Goal: Transaction & Acquisition: Book appointment/travel/reservation

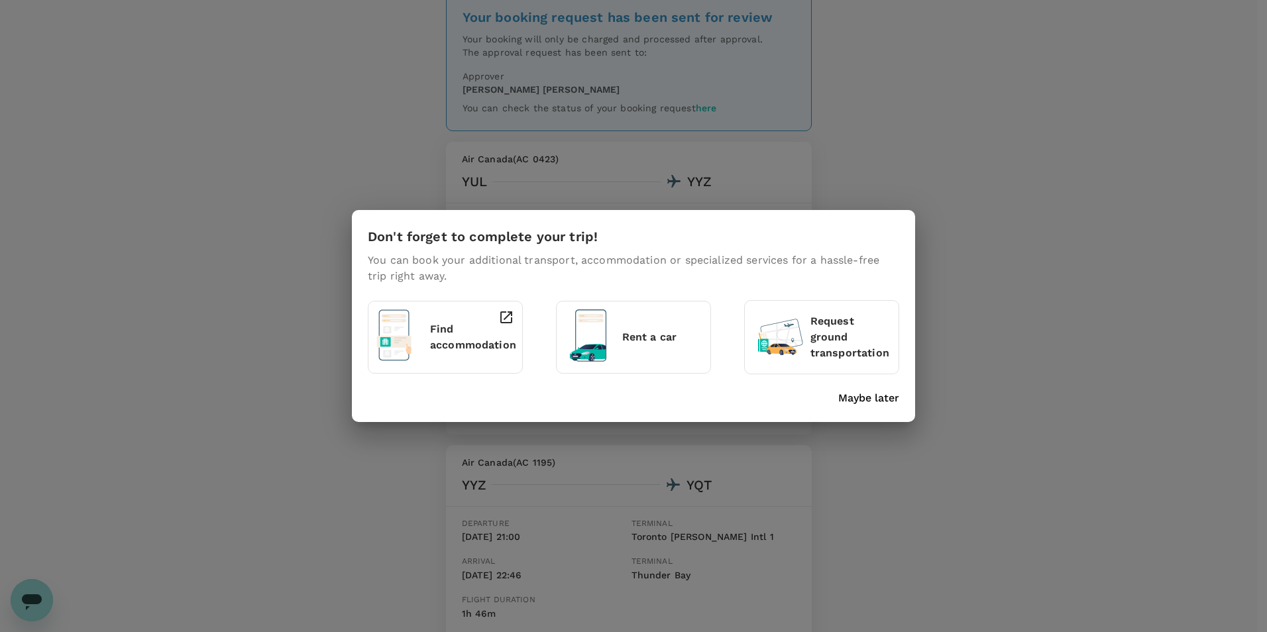
click at [879, 408] on div "Don't forget to complete your trip! You can book your additional transport, acc…" at bounding box center [633, 316] width 563 height 212
click at [876, 400] on p "Maybe later" at bounding box center [868, 398] width 61 height 16
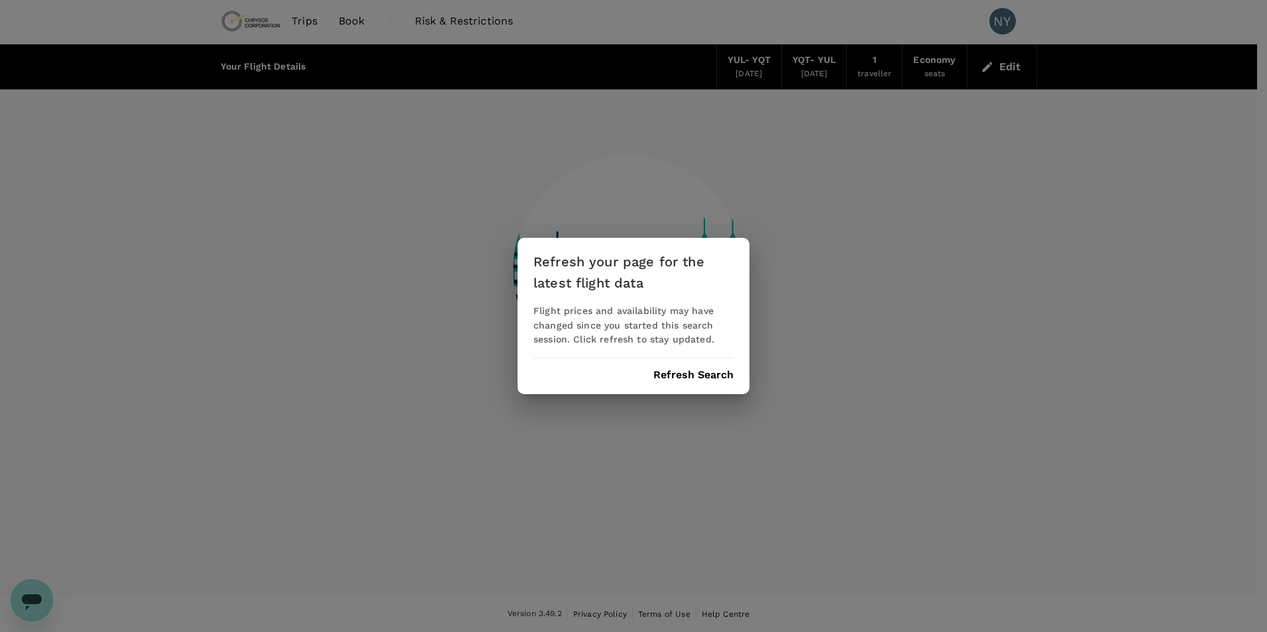
click at [690, 369] on button "Refresh Search" at bounding box center [693, 375] width 80 height 12
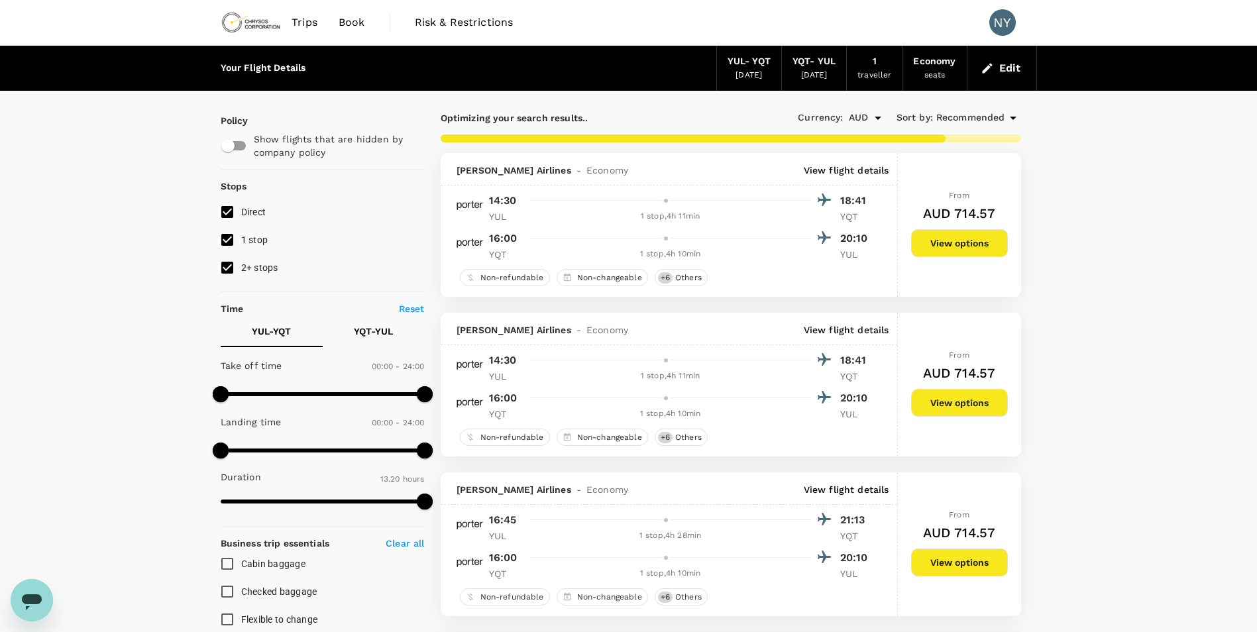
type input "800"
checkbox input "false"
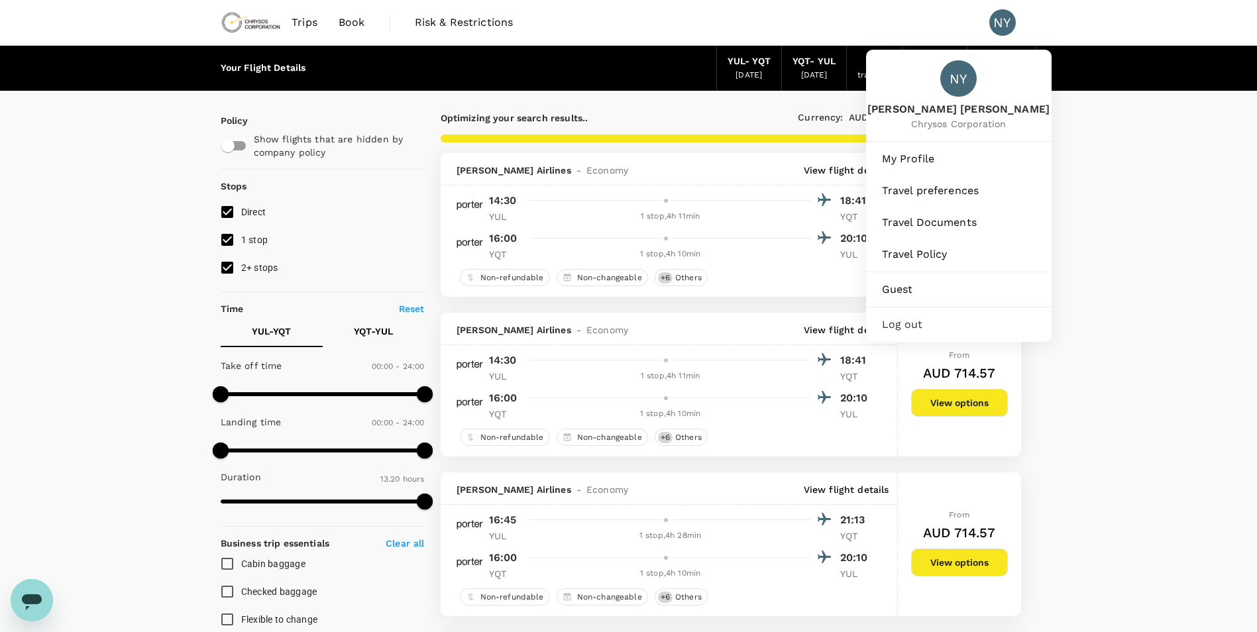
click at [1008, 23] on div "NY" at bounding box center [1002, 22] width 27 height 27
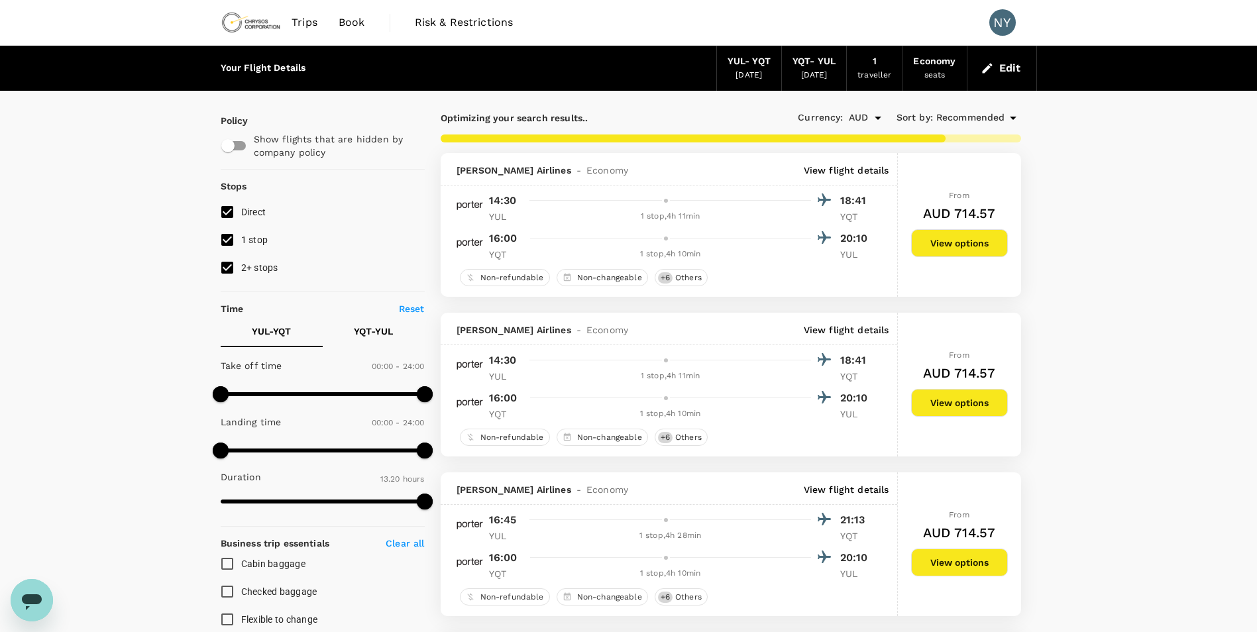
click at [1006, 23] on div "NY" at bounding box center [1002, 22] width 27 height 27
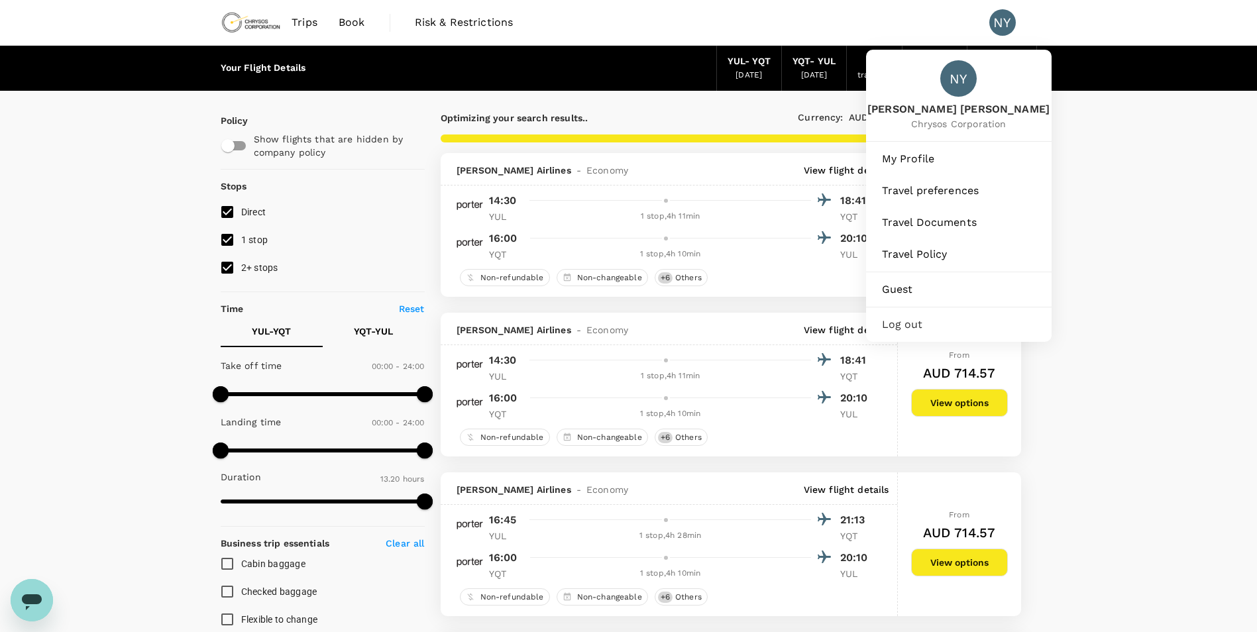
click at [948, 83] on div "NY" at bounding box center [958, 78] width 36 height 36
click at [916, 157] on span "My Profile" at bounding box center [959, 159] width 154 height 16
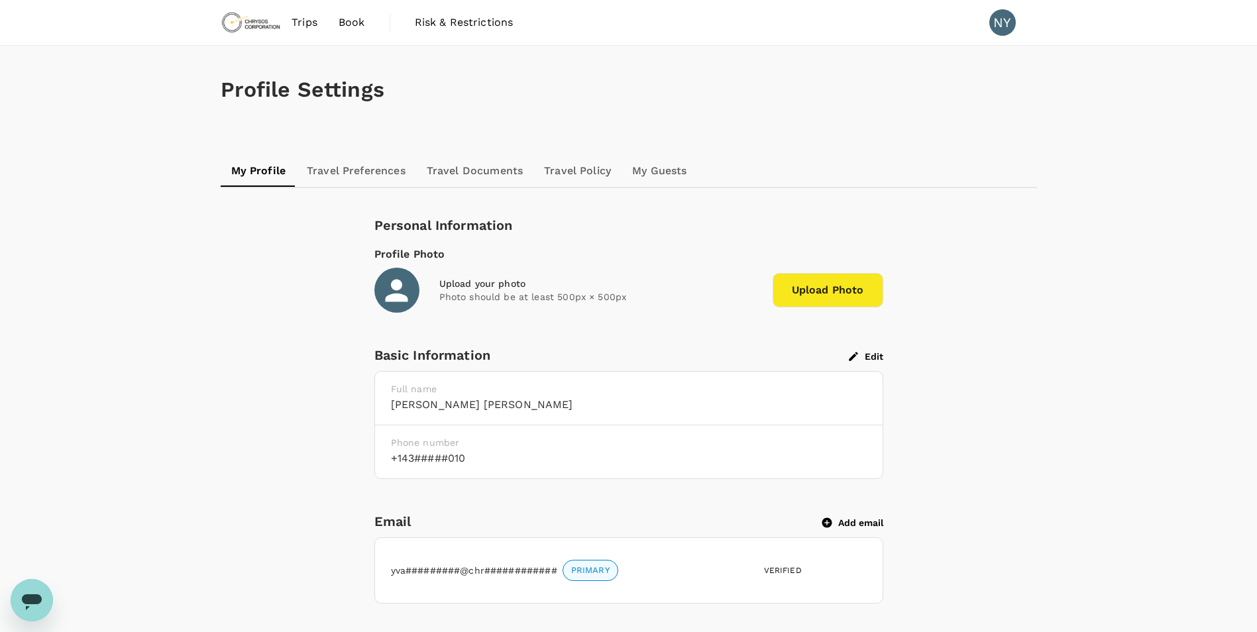
click at [374, 180] on link "Travel Preferences" at bounding box center [356, 171] width 120 height 32
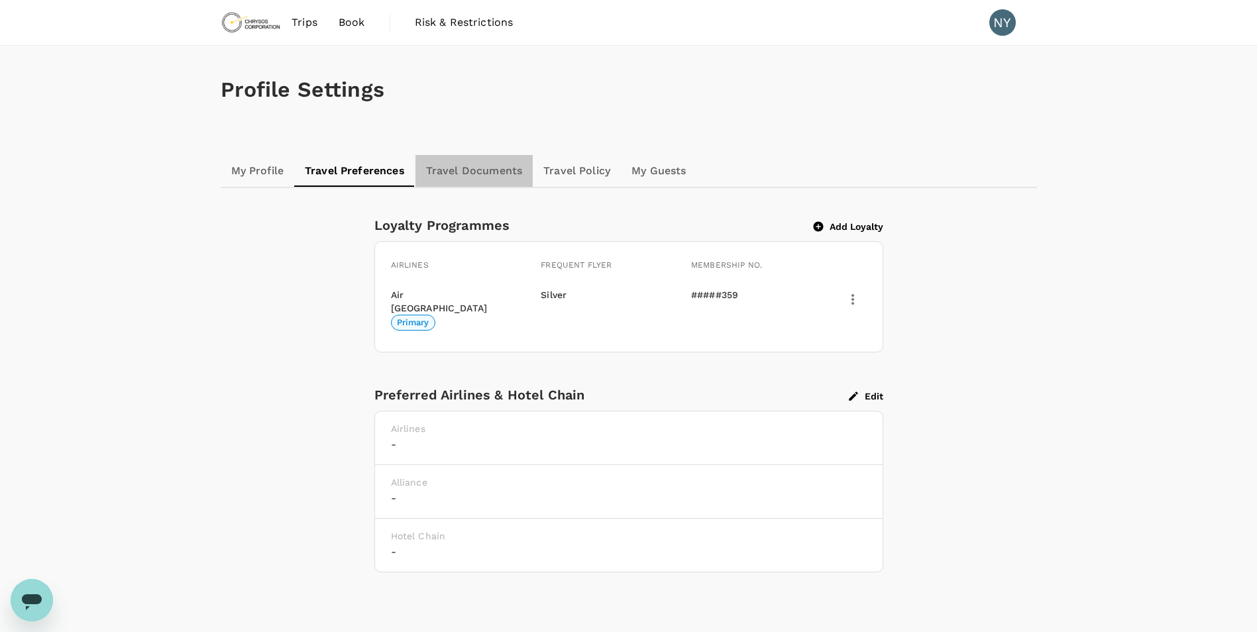
click at [478, 176] on link "Travel Documents" at bounding box center [473, 171] width 117 height 32
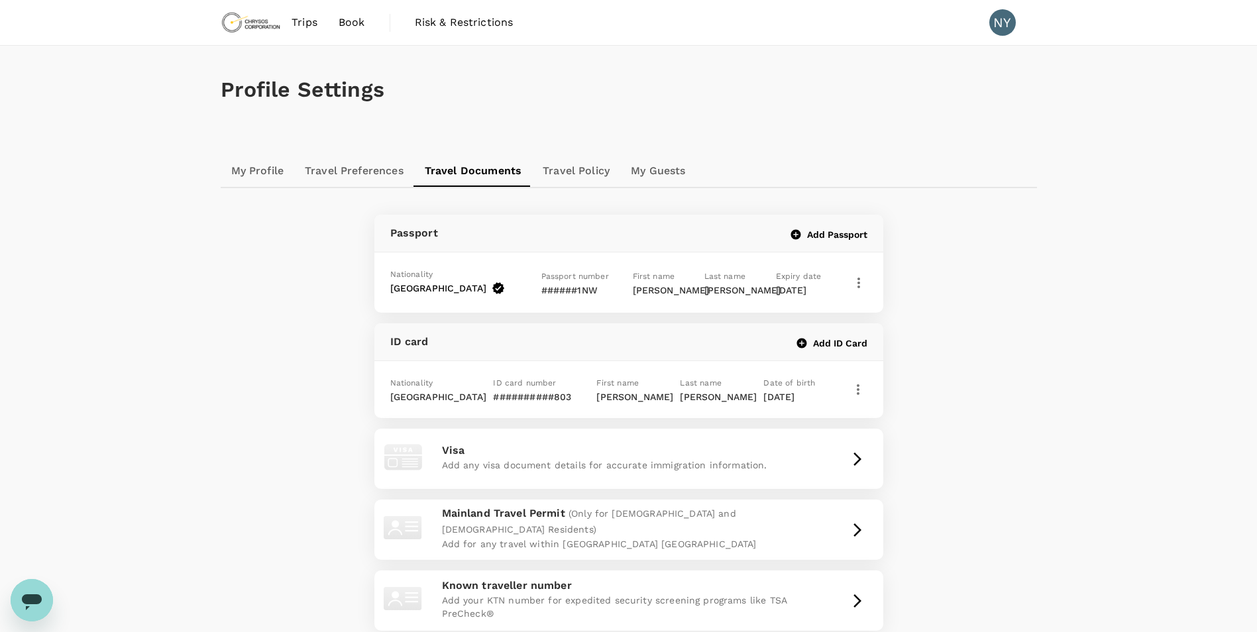
click at [858, 290] on icon "button" at bounding box center [859, 283] width 16 height 16
click at [623, 284] on div at bounding box center [633, 316] width 1267 height 632
click at [623, 268] on div "Nationality Canada Passport number ######1NW First name Yvan Carlain Last name …" at bounding box center [628, 282] width 477 height 39
click at [574, 296] on p "######1NW" at bounding box center [581, 290] width 80 height 13
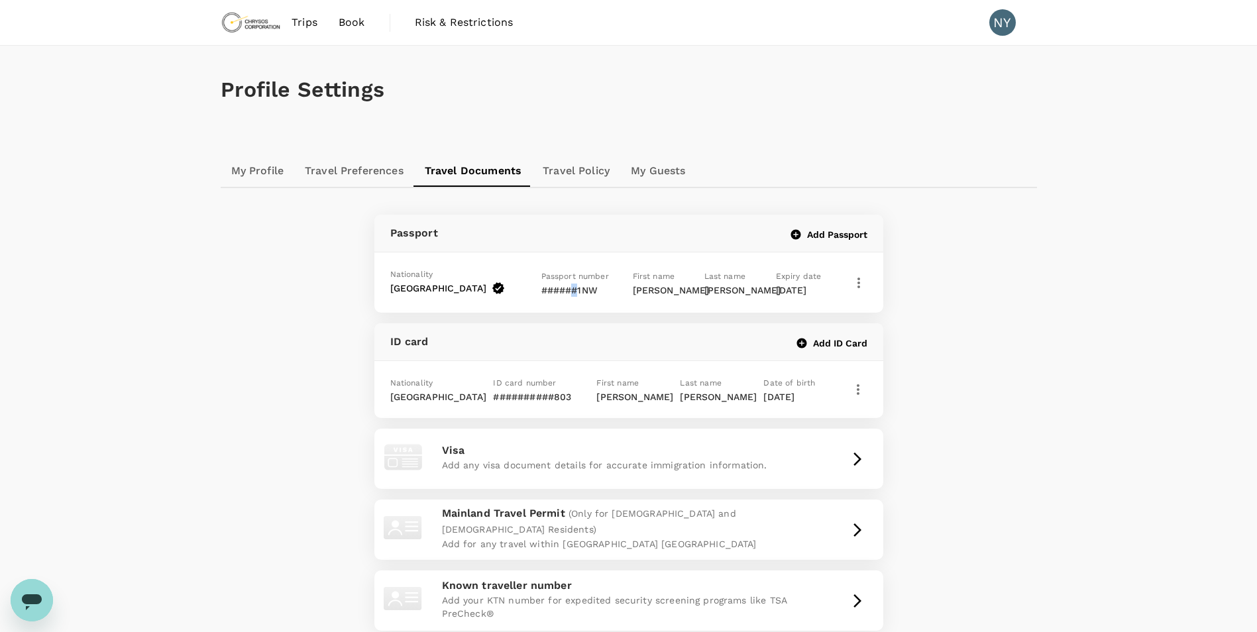
click at [573, 296] on p "######1NW" at bounding box center [581, 290] width 80 height 13
drag, startPoint x: 573, startPoint y: 296, endPoint x: 515, endPoint y: 303, distance: 58.7
click at [515, 298] on div "Canada" at bounding box center [457, 287] width 144 height 22
click at [260, 179] on link "My Profile" at bounding box center [258, 171] width 74 height 32
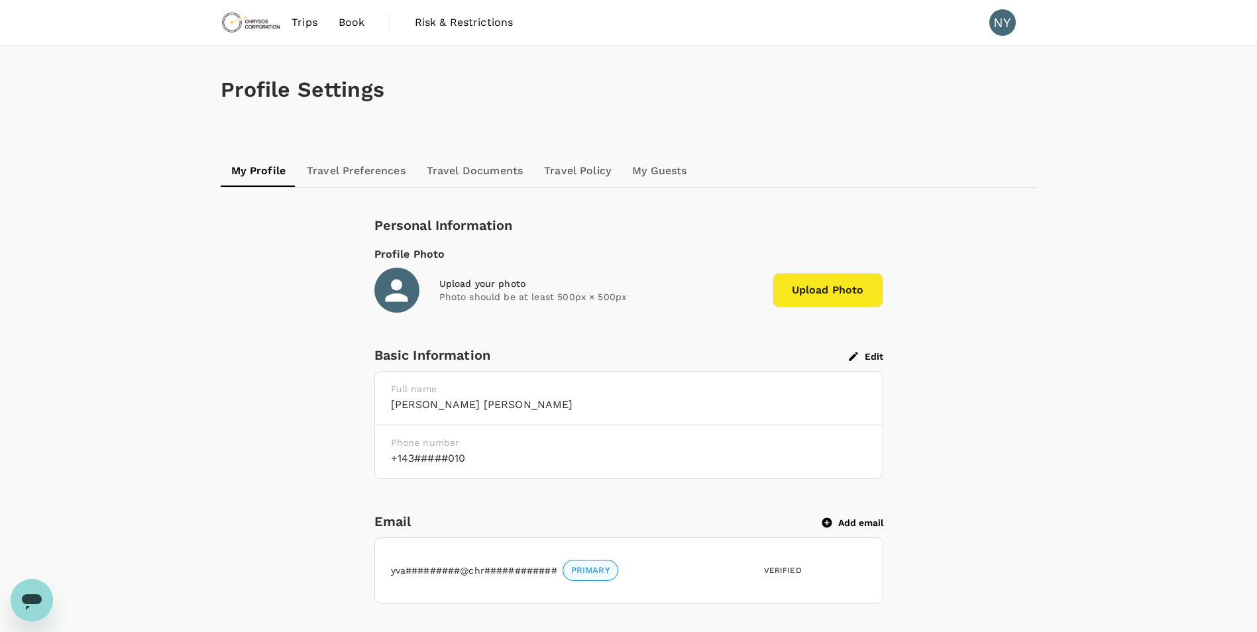
click at [350, 20] on span "Book" at bounding box center [352, 23] width 27 height 16
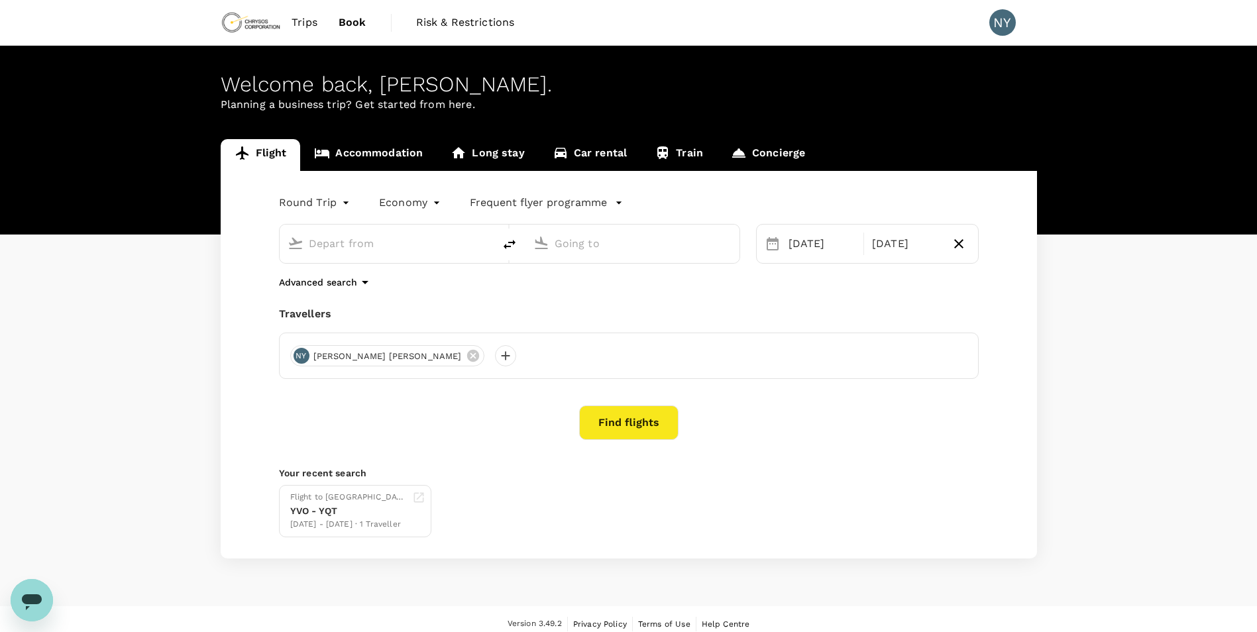
type input "Montréal-Pierre Elliott Trudeau Intl (YUL)"
type input "Thunder Bay (YQT)"
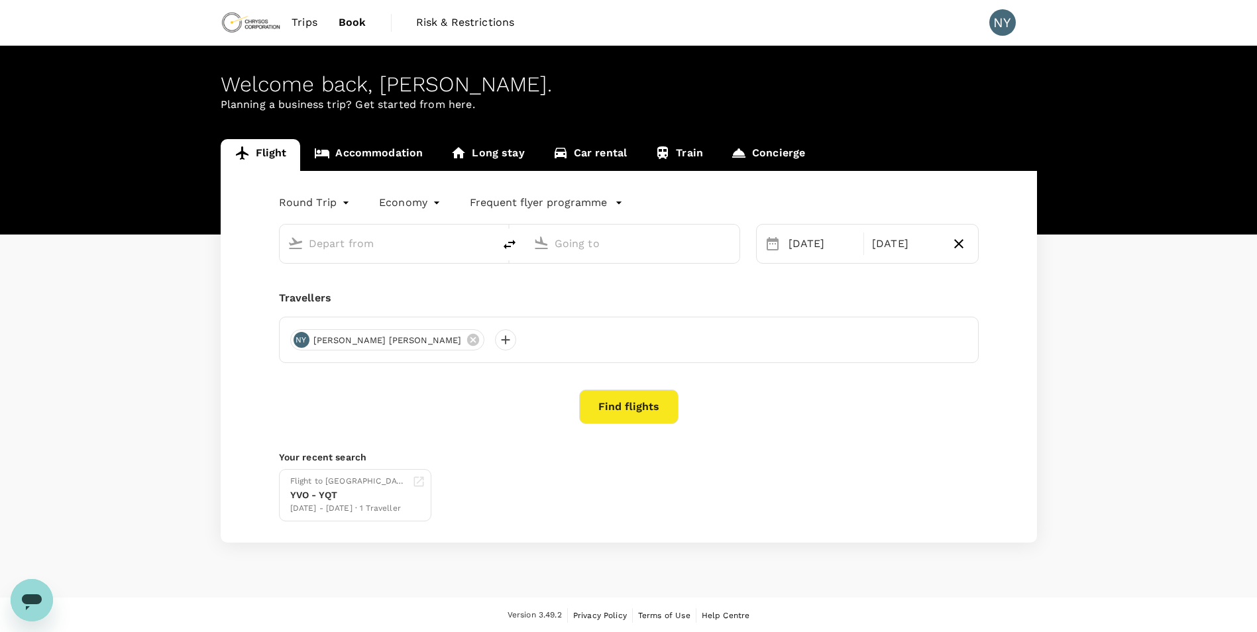
type input "Montréal-Pierre Elliott Trudeau Intl (YUL)"
type input "Thunder Bay (YQT)"
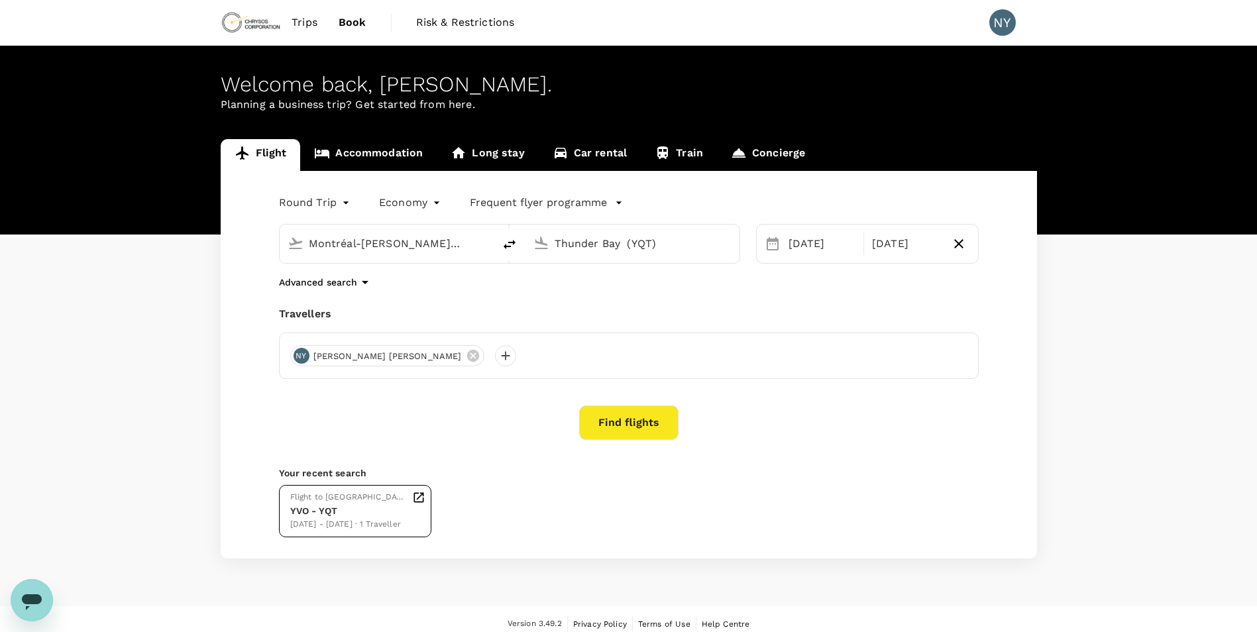
click at [378, 506] on div "YVO - YQT" at bounding box center [348, 511] width 117 height 14
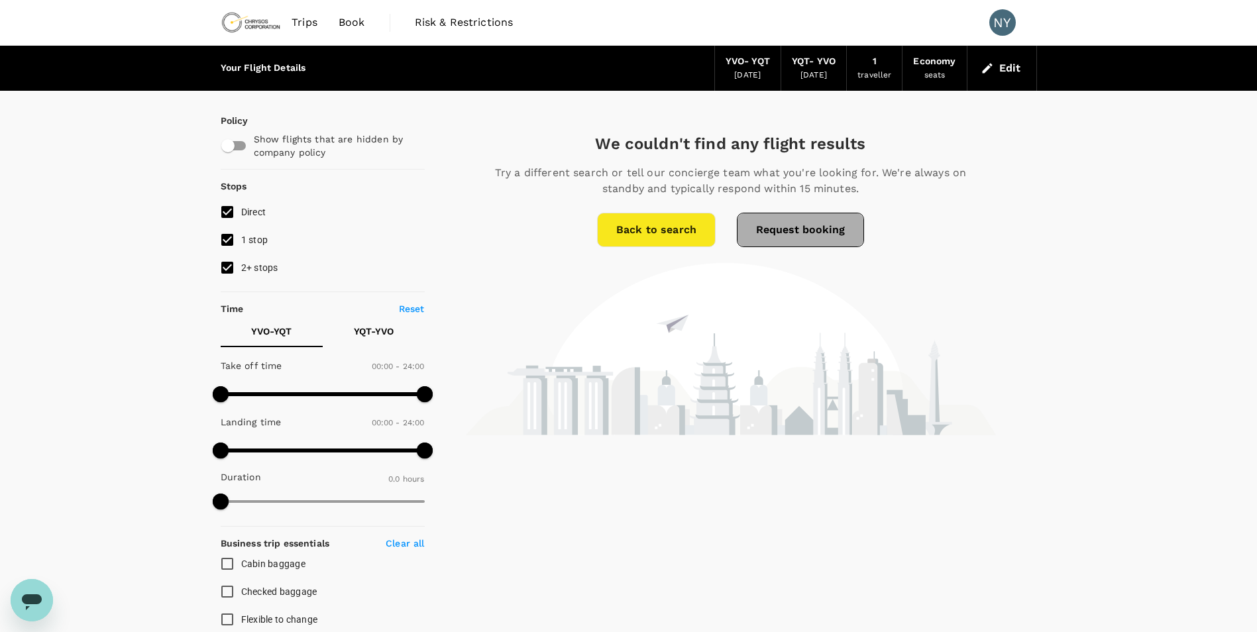
click at [785, 234] on button "Request booking" at bounding box center [800, 230] width 127 height 34
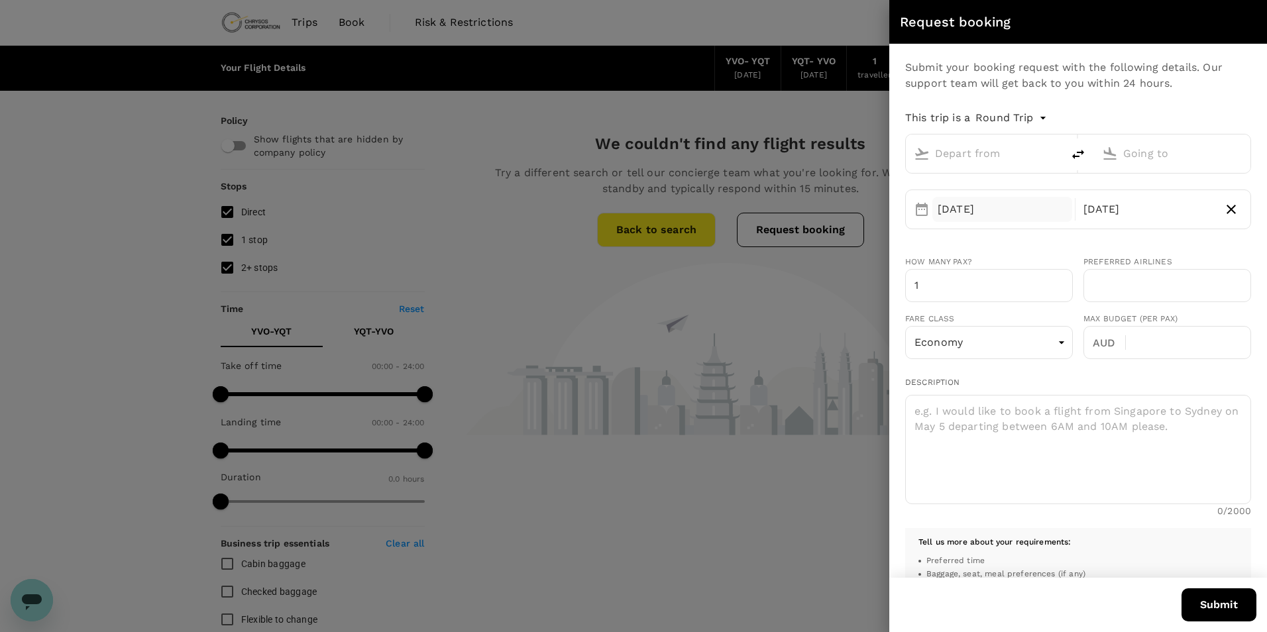
type input "[GEOGRAPHIC_DATA] ([GEOGRAPHIC_DATA])"
type input "Thunder Bay (YQT)"
type input "[EMAIL_ADDRESS][DOMAIN_NAME]"
type input "1"
type input "4386229010"
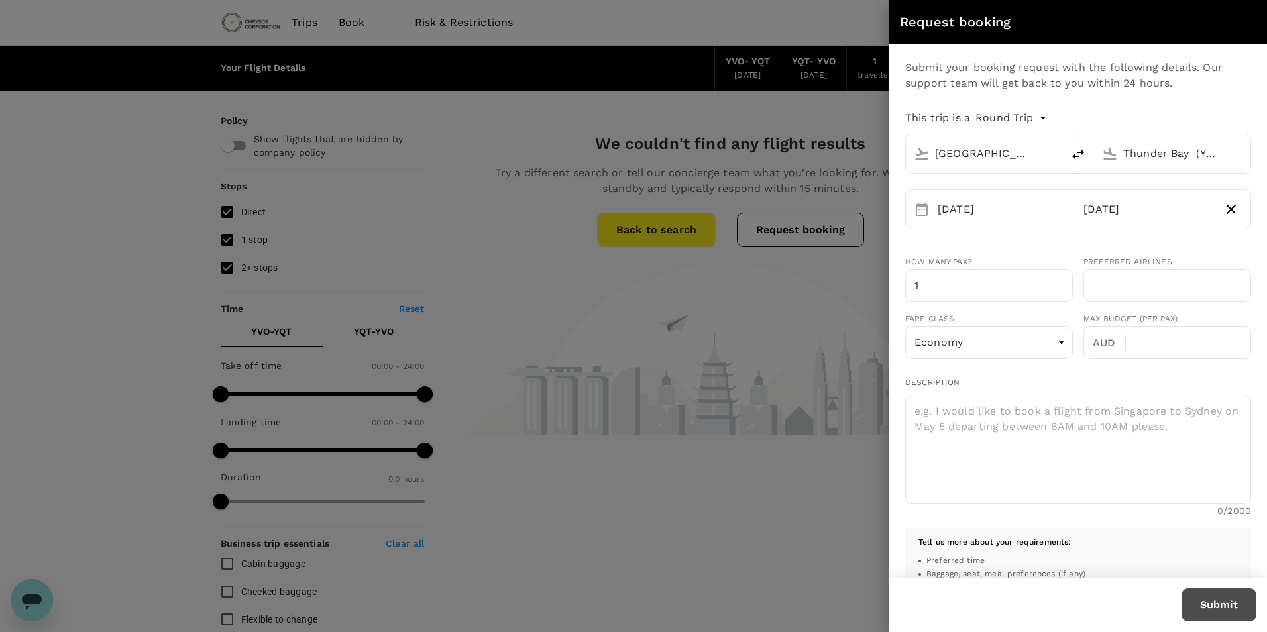
click at [1215, 600] on button "Submit" at bounding box center [1219, 604] width 75 height 33
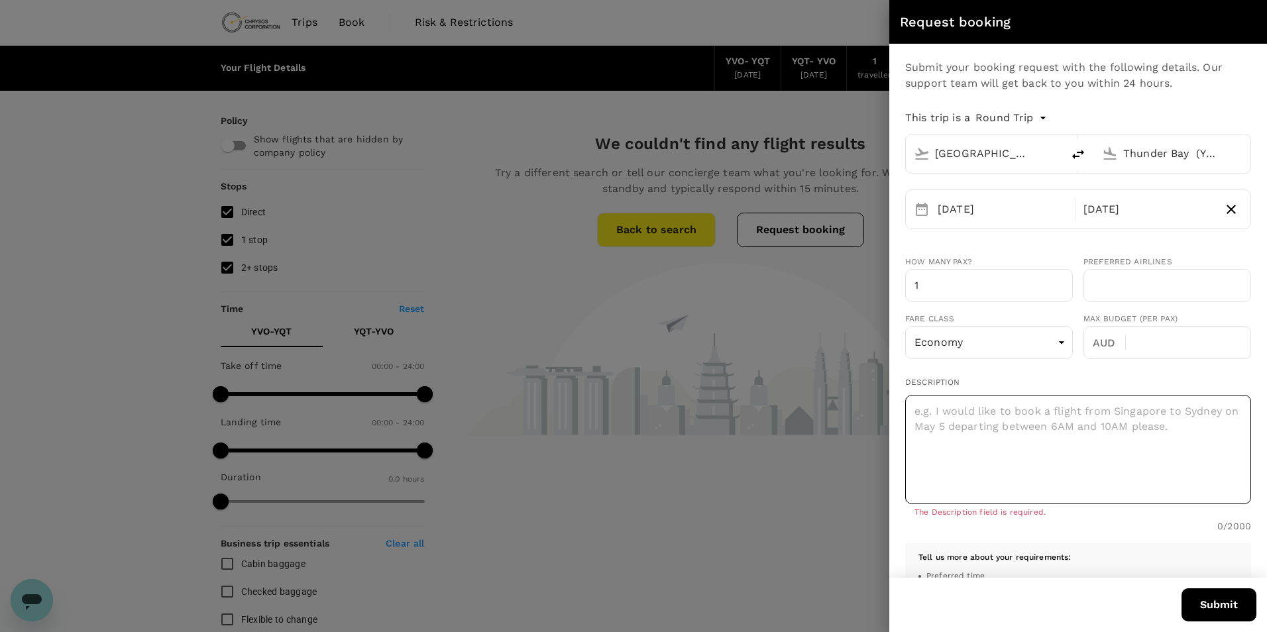
click at [997, 430] on textarea at bounding box center [1078, 449] width 346 height 109
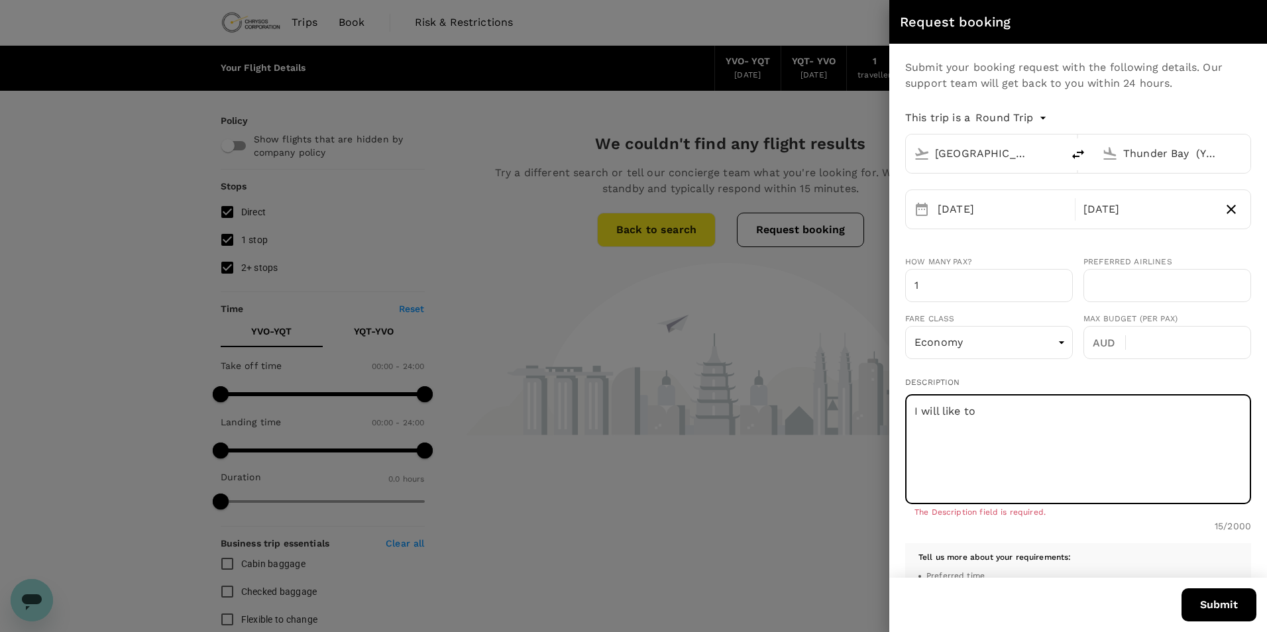
click at [997, 415] on textarea "I will like to" at bounding box center [1078, 449] width 346 height 109
type textarea "I"
click at [1017, 159] on input "Val-d'Or Airport (YVO)" at bounding box center [984, 153] width 99 height 21
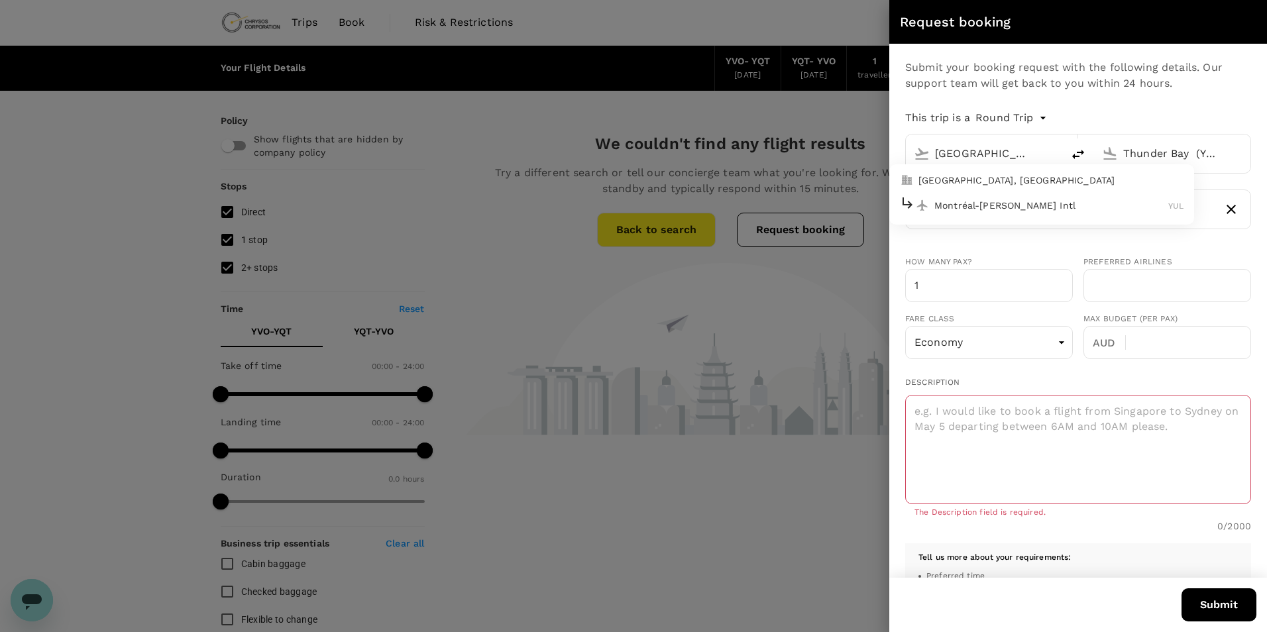
click at [1072, 205] on p "Montréal-Pierre Elliott Trudeau Intl" at bounding box center [1051, 205] width 234 height 13
type input "Montréal-Pierre Elliott Trudeau Intl (YUL)"
click at [969, 414] on textarea at bounding box center [1078, 449] width 346 height 109
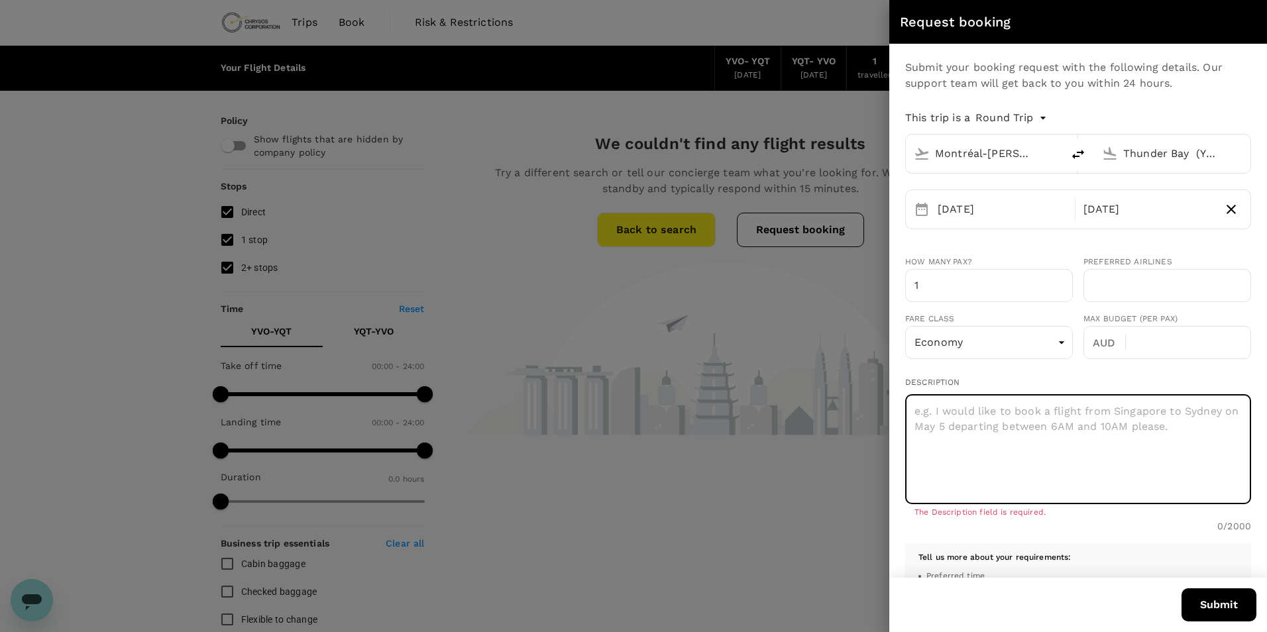
click at [1047, 426] on textarea at bounding box center [1078, 449] width 346 height 109
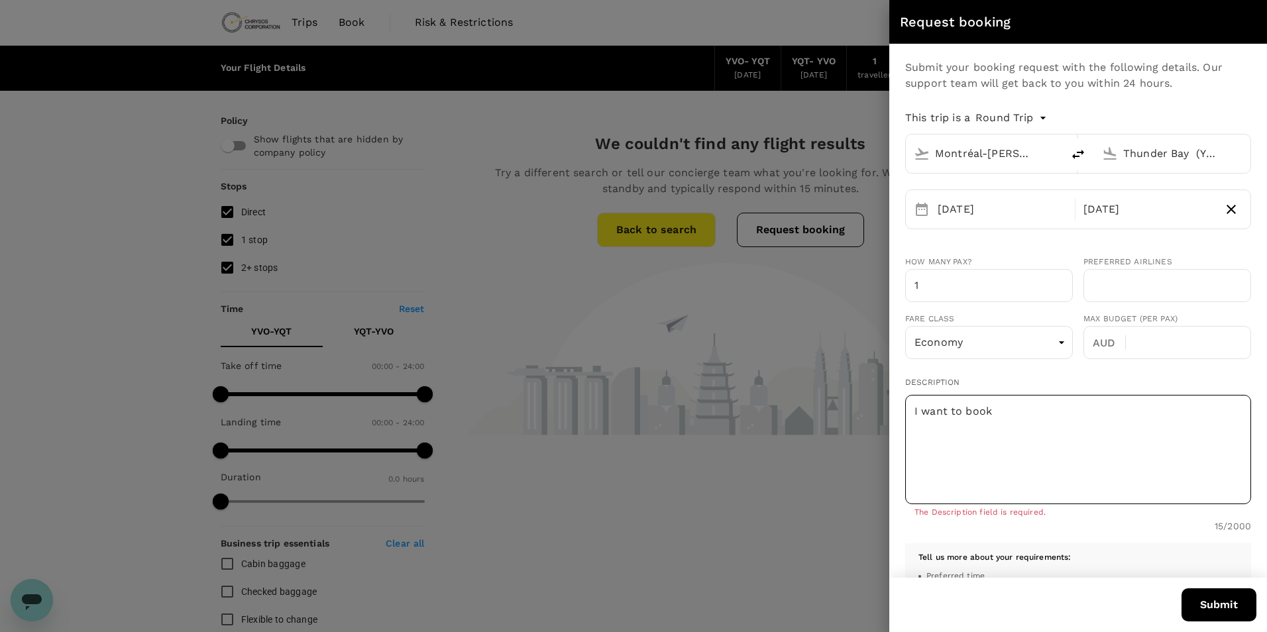
click at [1036, 401] on textarea "I want to book" at bounding box center [1078, 449] width 346 height 109
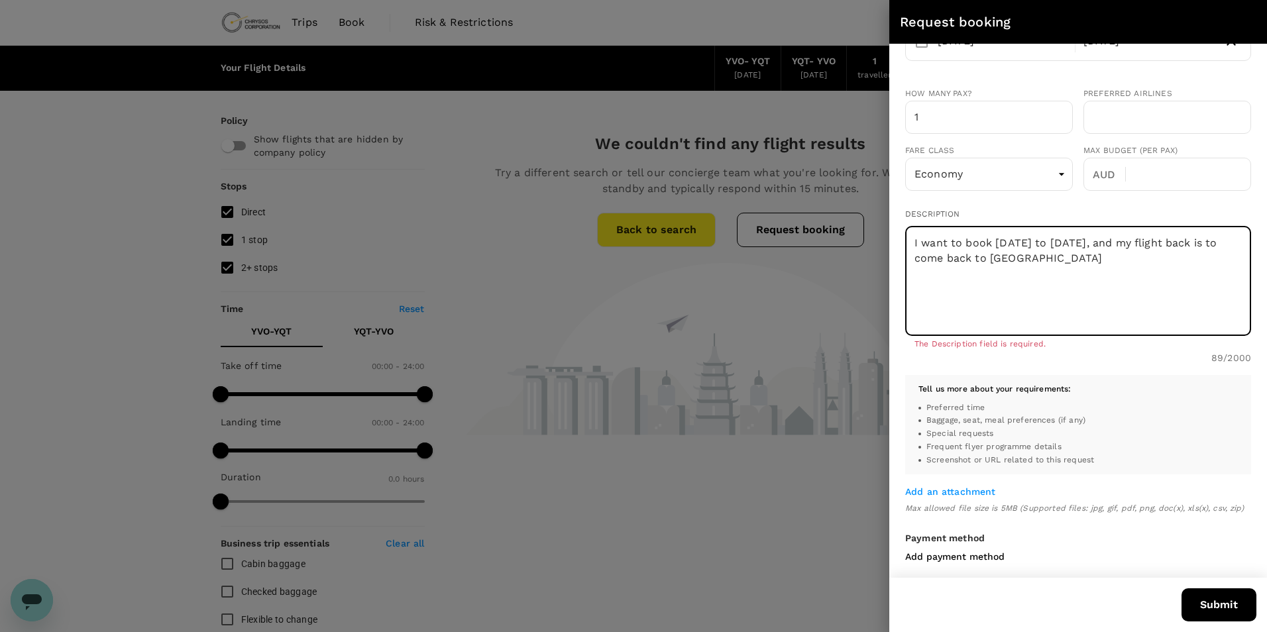
scroll to position [265, 0]
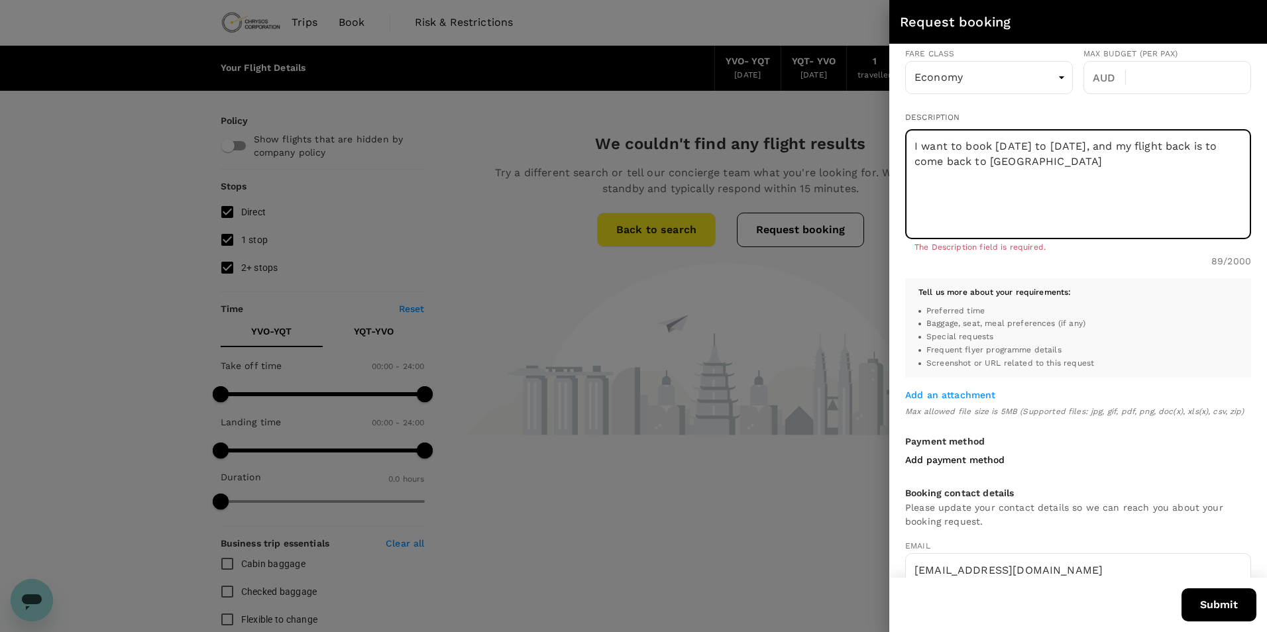
type textarea "I want to book 28 September to 04 October, and my flight back is to come back t…"
click at [1242, 610] on button "Submit" at bounding box center [1219, 604] width 75 height 33
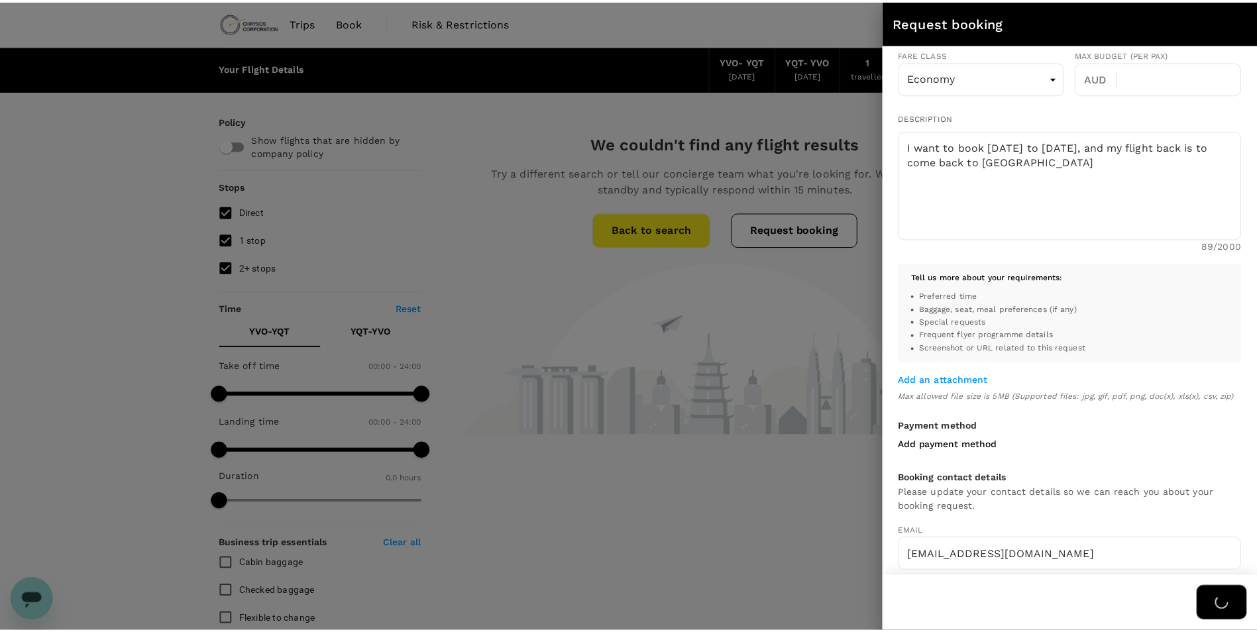
scroll to position [0, 0]
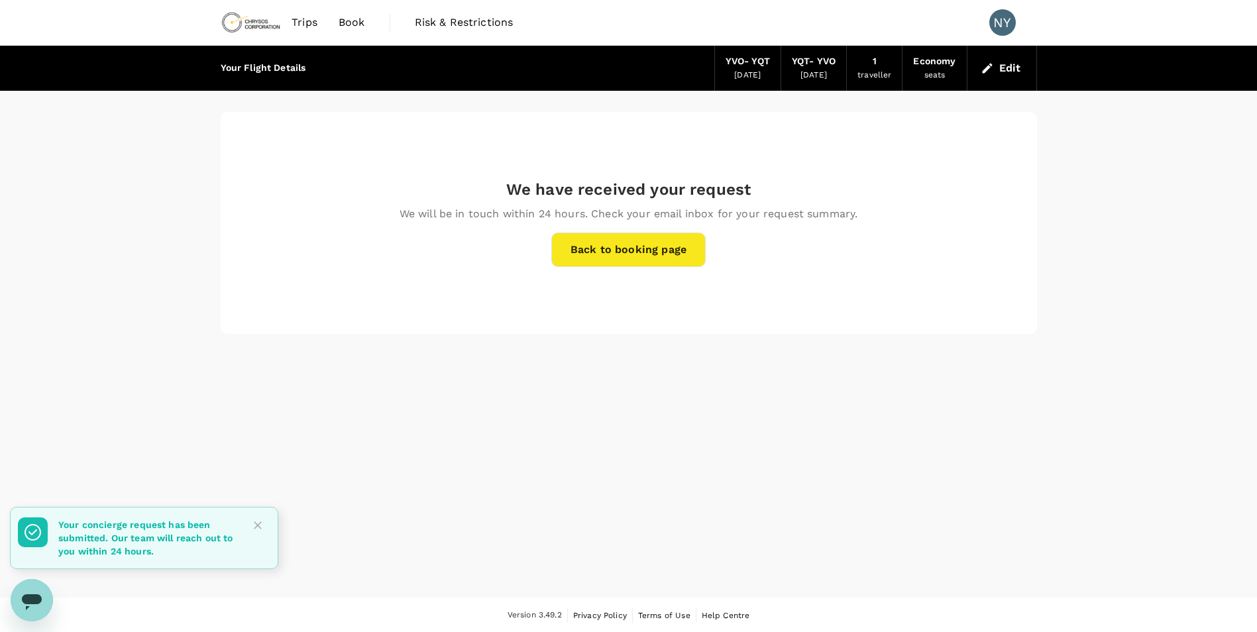
click at [675, 258] on link "Back to booking page" at bounding box center [628, 250] width 154 height 34
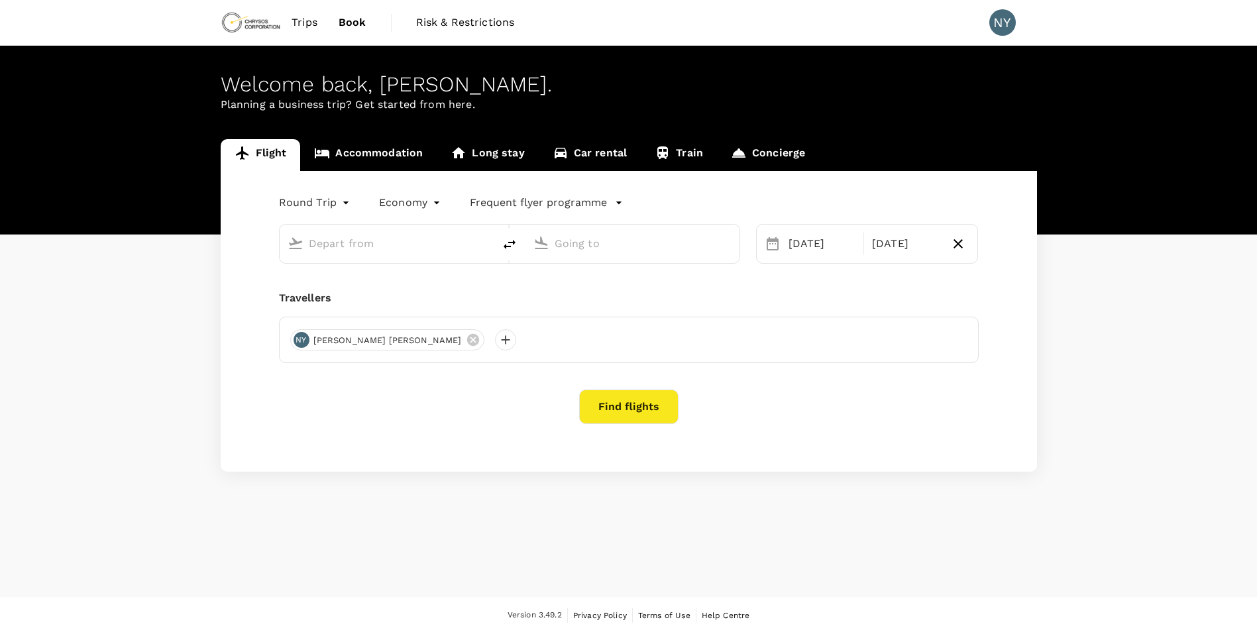
type input "[GEOGRAPHIC_DATA] ([GEOGRAPHIC_DATA])"
type input "Thunder Bay (YQT)"
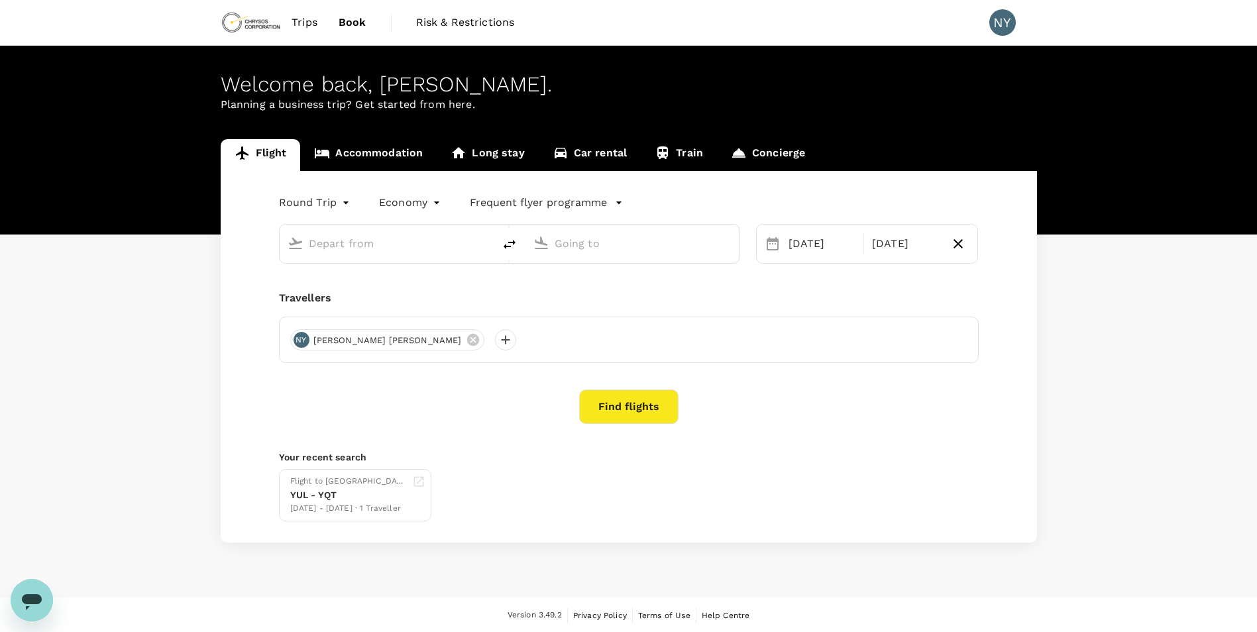
type input "Val-d'Or Airport (YVO)"
type input "Thunder Bay (YQT)"
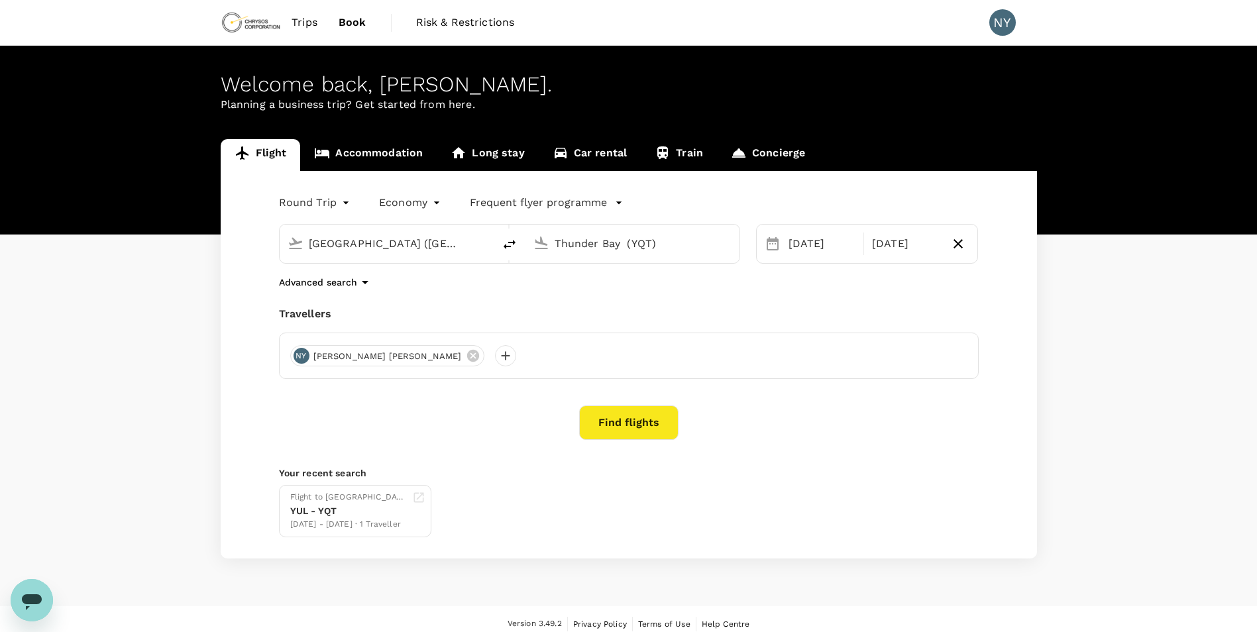
click at [651, 425] on button "Find flights" at bounding box center [628, 423] width 99 height 34
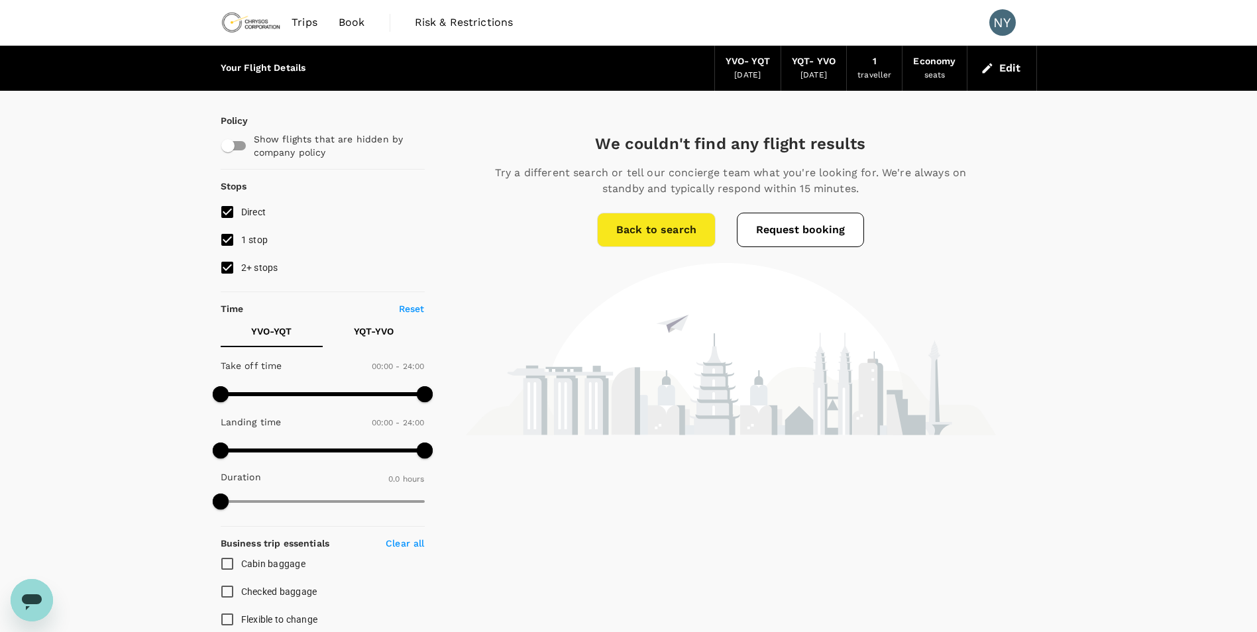
click at [682, 229] on link "Back to search" at bounding box center [656, 230] width 119 height 34
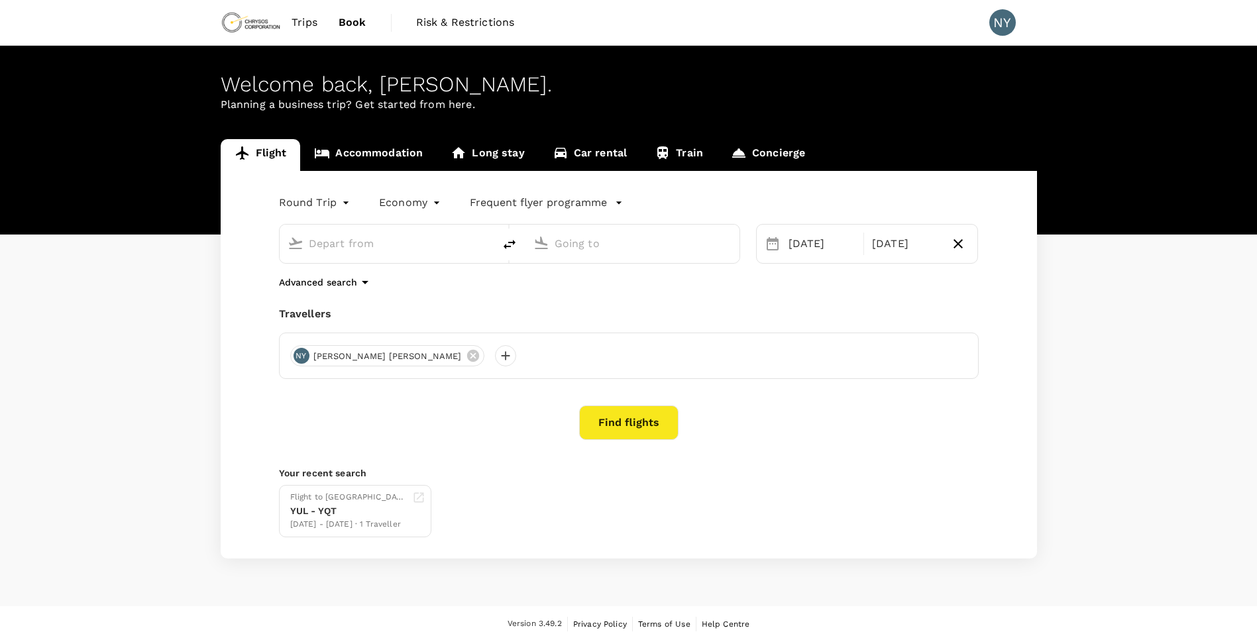
type input "[GEOGRAPHIC_DATA] ([GEOGRAPHIC_DATA])"
type input "Thunder Bay (YQT)"
drag, startPoint x: 423, startPoint y: 245, endPoint x: 327, endPoint y: 253, distance: 96.5
click at [319, 256] on div "[GEOGRAPHIC_DATA] ([GEOGRAPHIC_DATA])" at bounding box center [387, 244] width 214 height 38
type input "V"
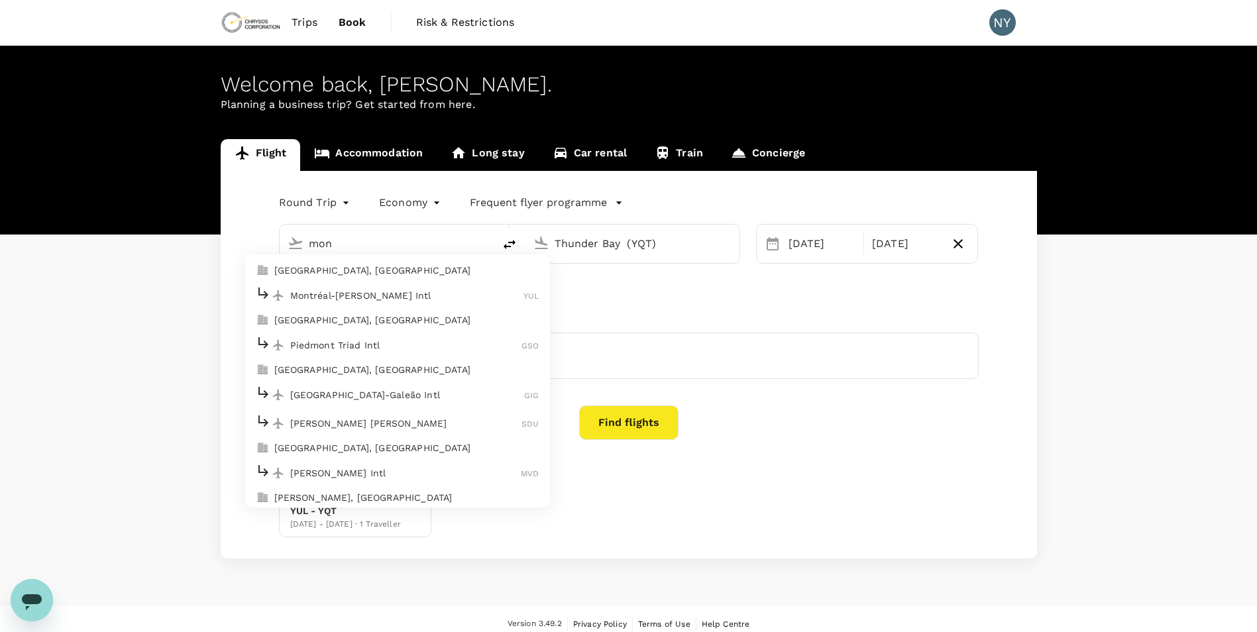
click at [370, 289] on p "Montréal-[PERSON_NAME] Intl" at bounding box center [407, 295] width 234 height 13
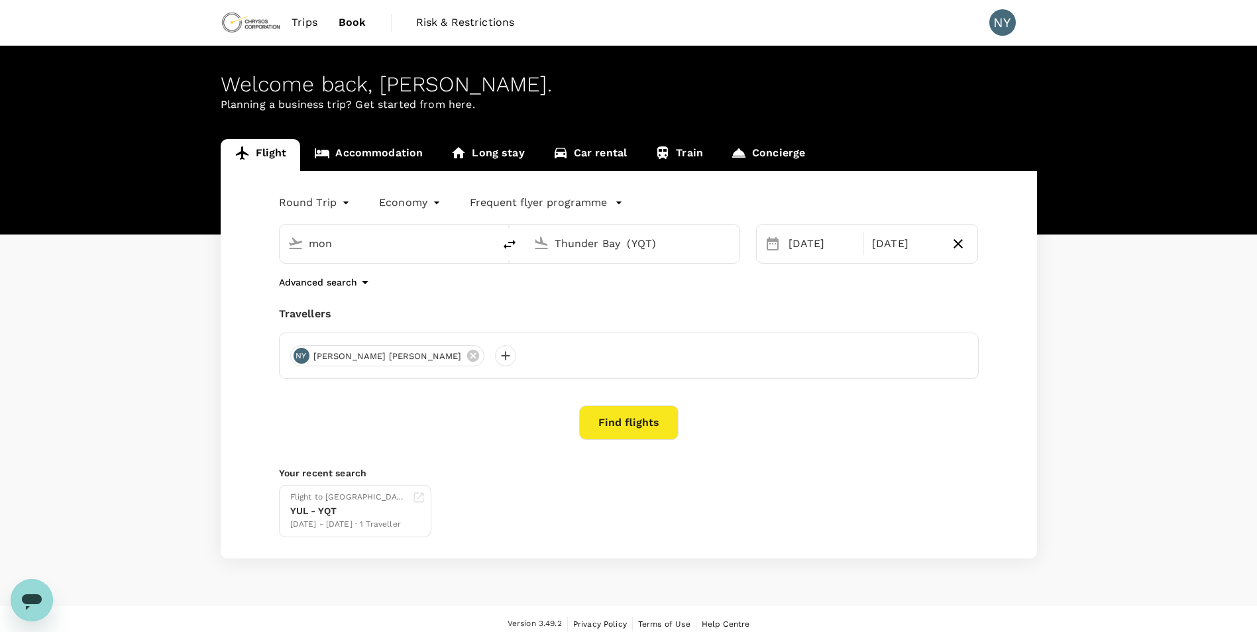
type input "Montréal-[PERSON_NAME] Intl (YUL)"
click at [632, 426] on button "Find flights" at bounding box center [628, 423] width 99 height 34
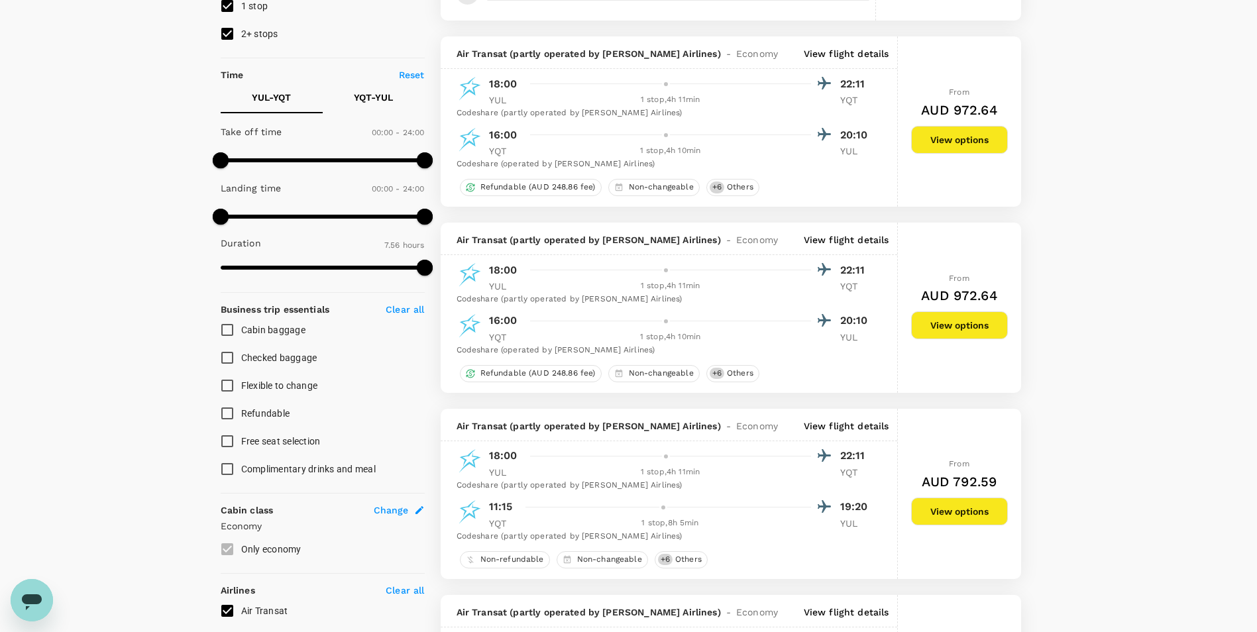
scroll to position [265, 0]
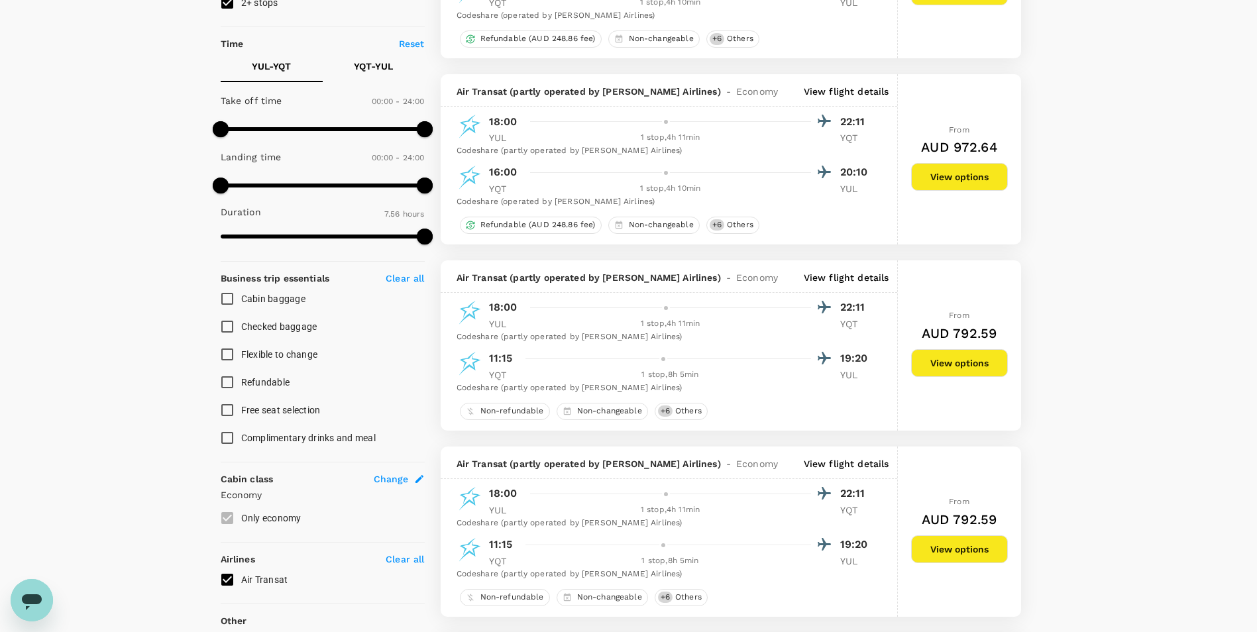
type input "800"
checkbox input "false"
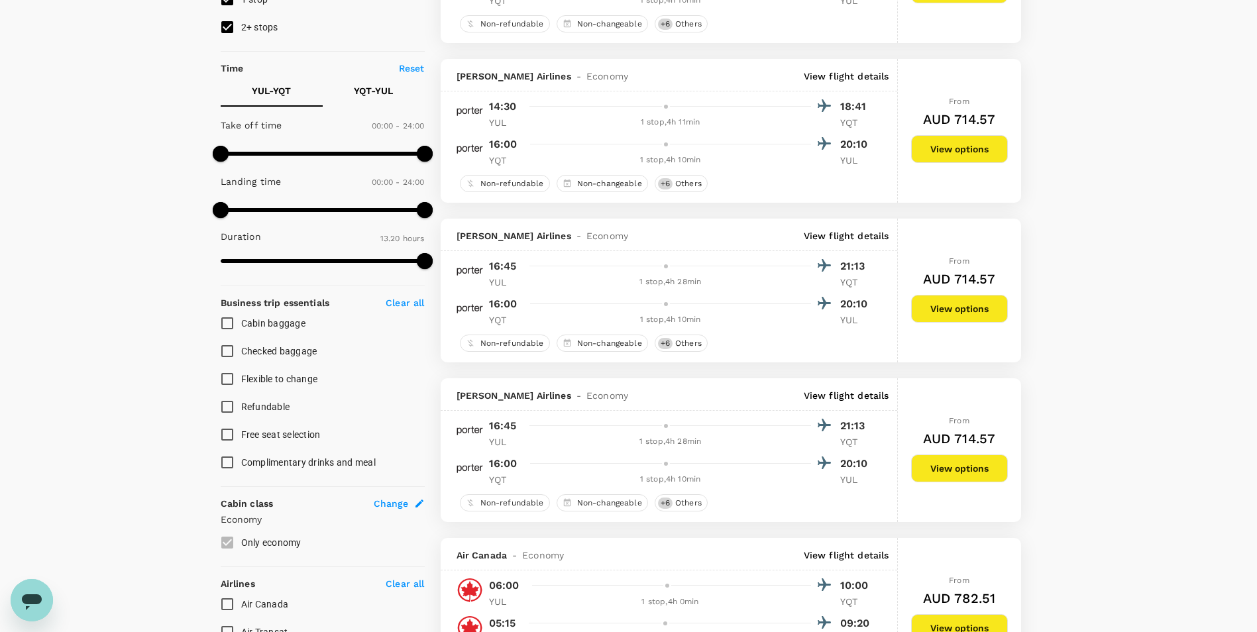
scroll to position [0, 0]
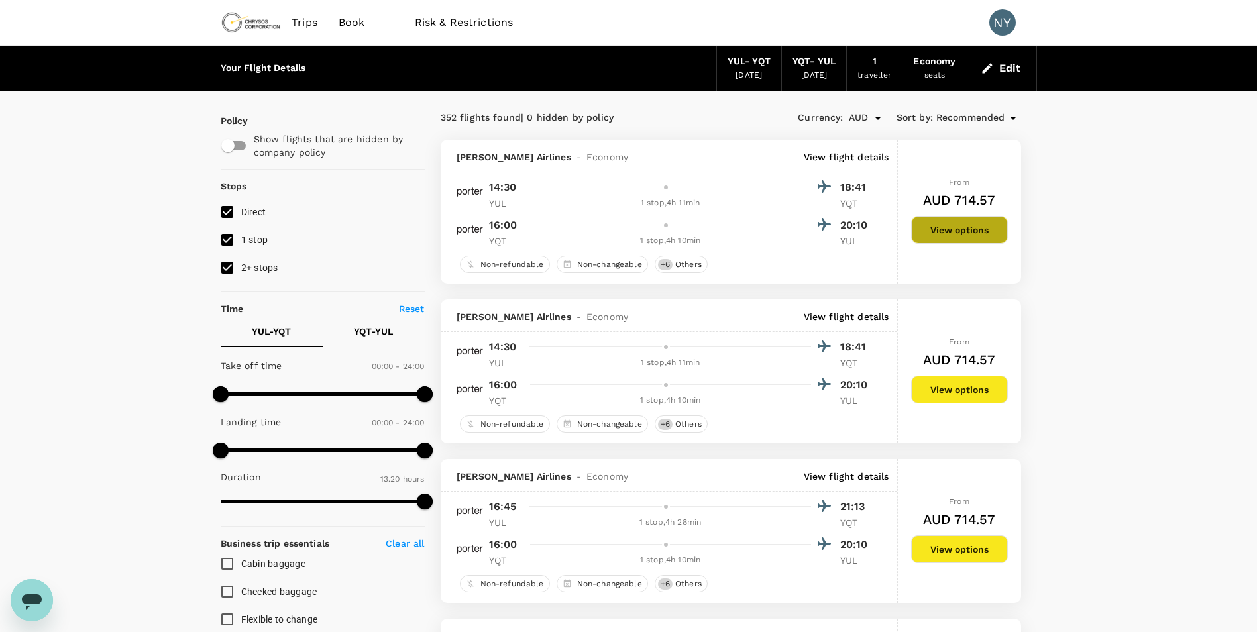
click at [980, 239] on button "View options" at bounding box center [959, 230] width 97 height 28
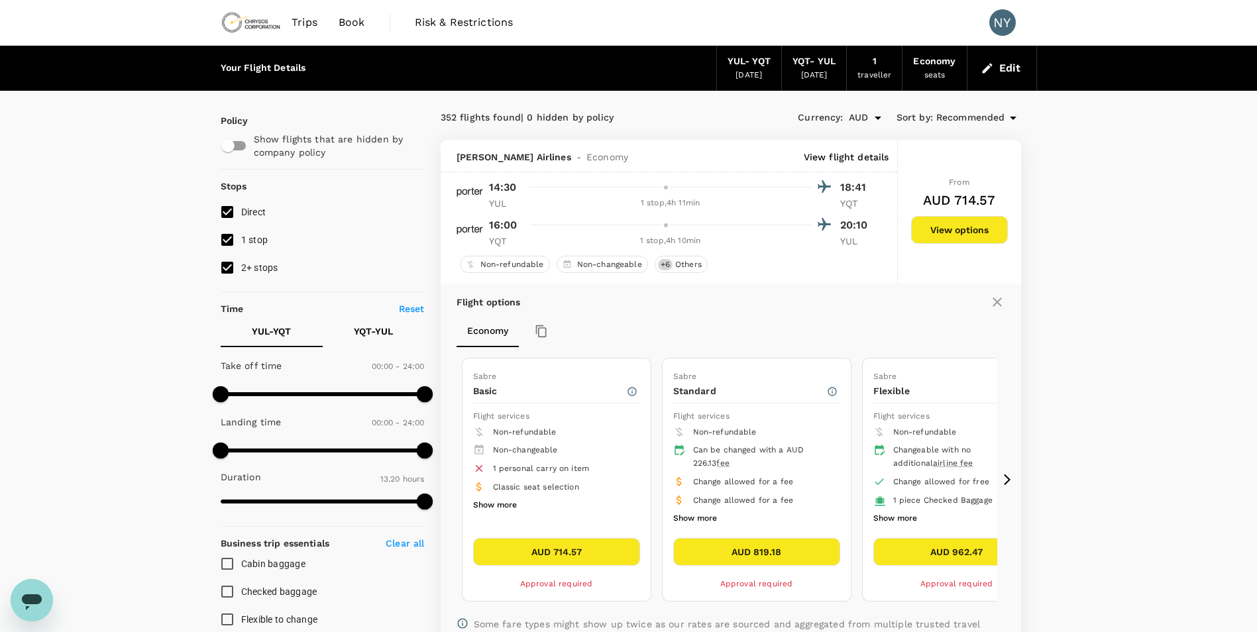
scroll to position [66, 0]
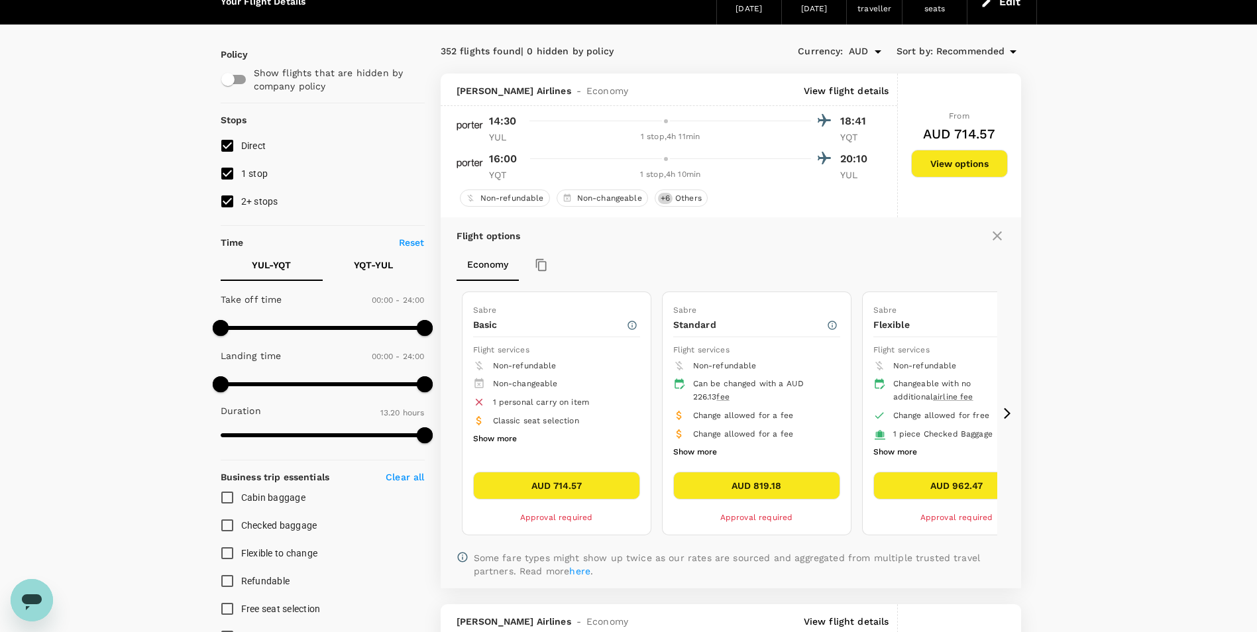
click at [509, 443] on button "Show more" at bounding box center [495, 439] width 44 height 17
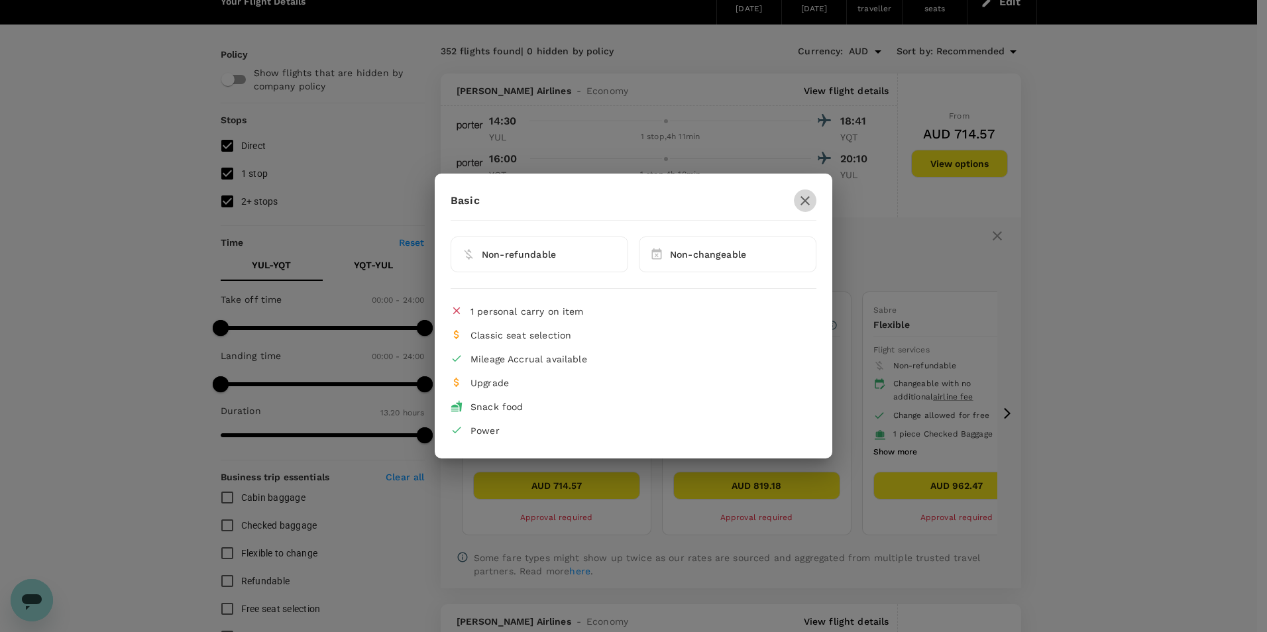
click at [801, 202] on icon "button" at bounding box center [805, 201] width 16 height 16
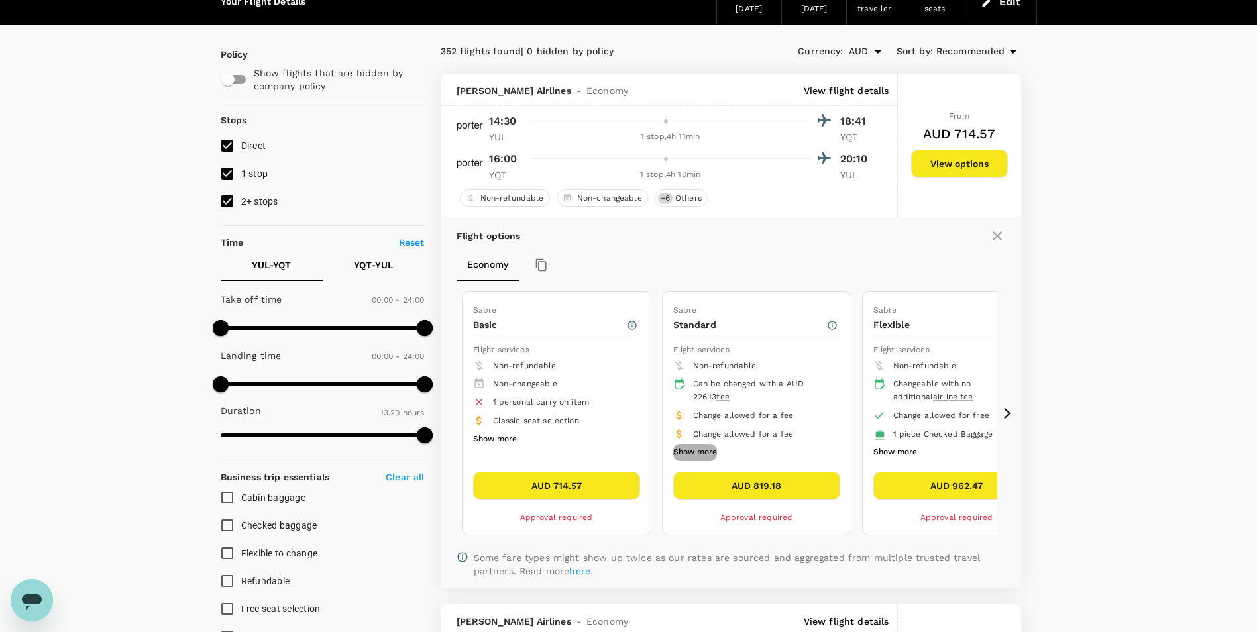
click at [708, 453] on button "Show more" at bounding box center [695, 452] width 44 height 17
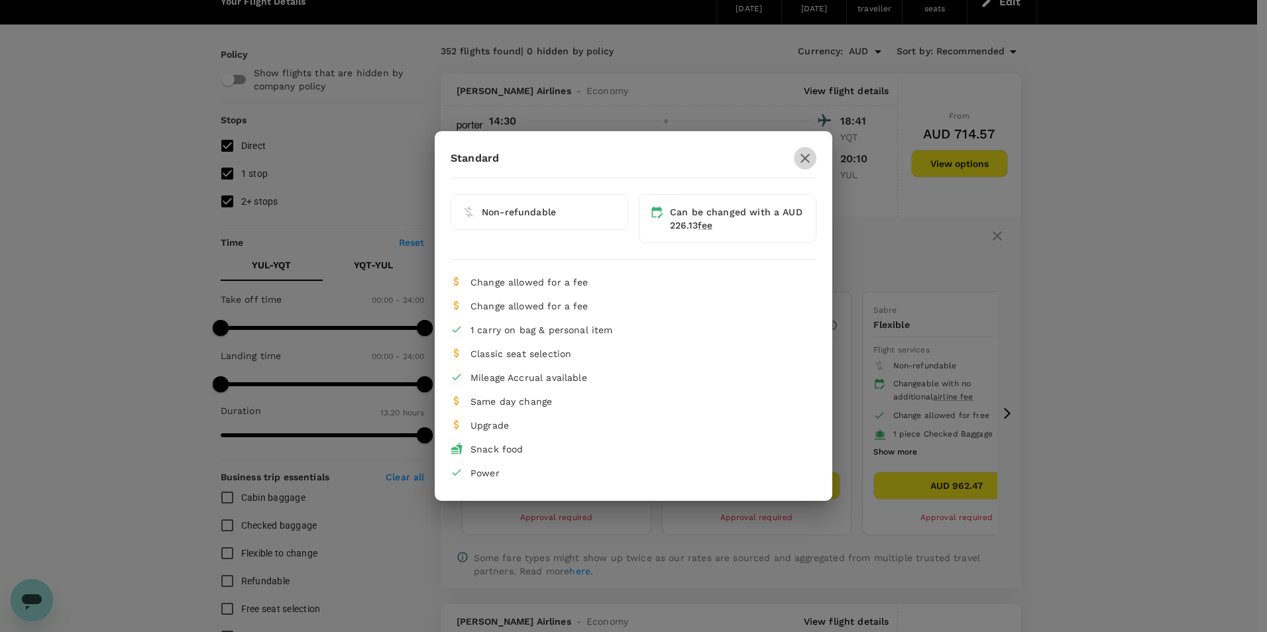
click at [804, 150] on icon "button" at bounding box center [805, 158] width 16 height 16
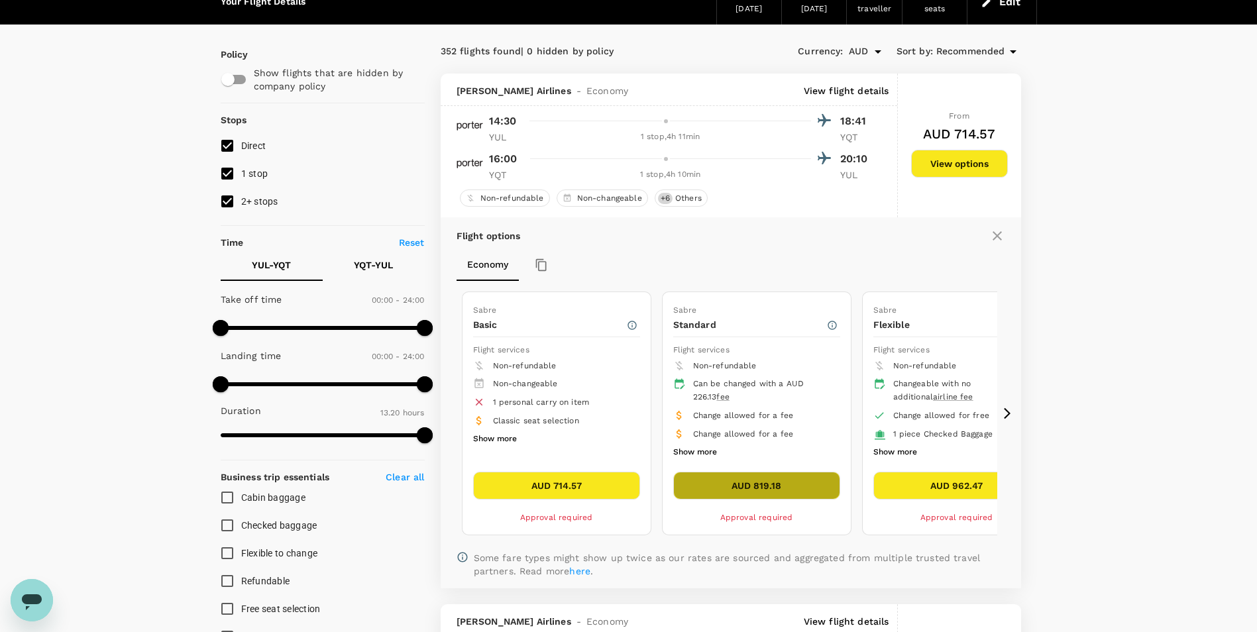
click at [744, 492] on button "AUD 819.18" at bounding box center [756, 486] width 167 height 28
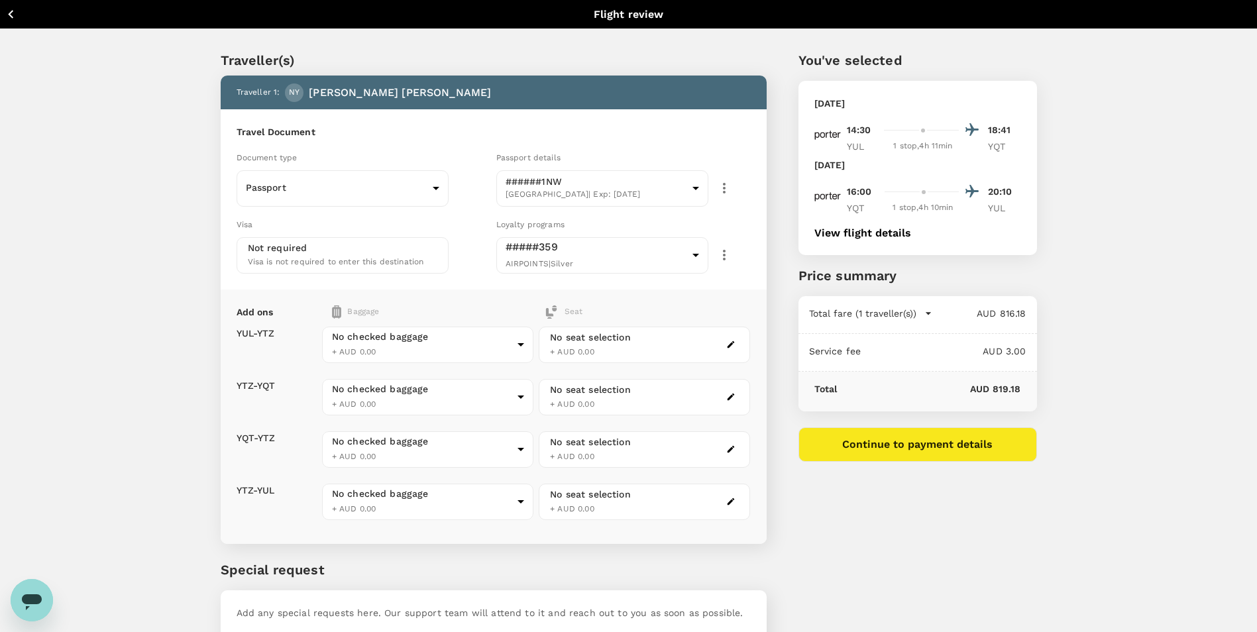
click at [895, 437] on button "Continue to payment details" at bounding box center [918, 444] width 239 height 34
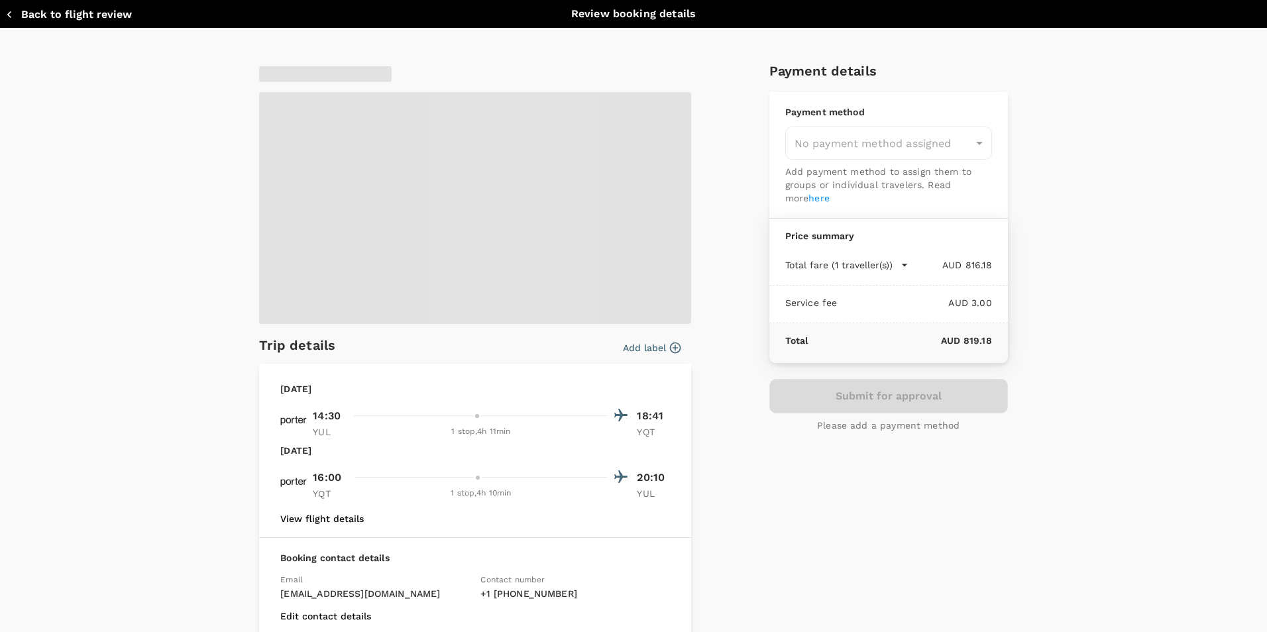
type input "9c4289b1-14a3-4119-8736-521306e5ca8f"
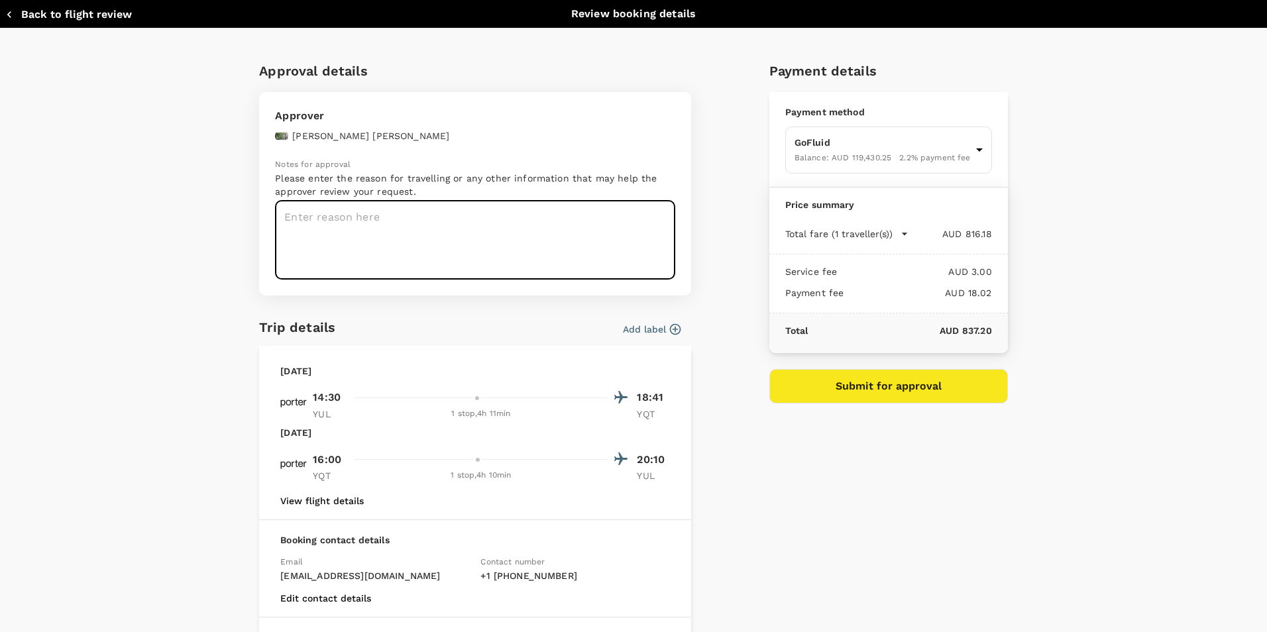
click at [413, 217] on textarea at bounding box center [475, 240] width 400 height 79
type textarea "I'm Going to Thunder Bay to replace Satyam on Vacation"
click at [875, 385] on button "Submit for approval" at bounding box center [888, 386] width 239 height 34
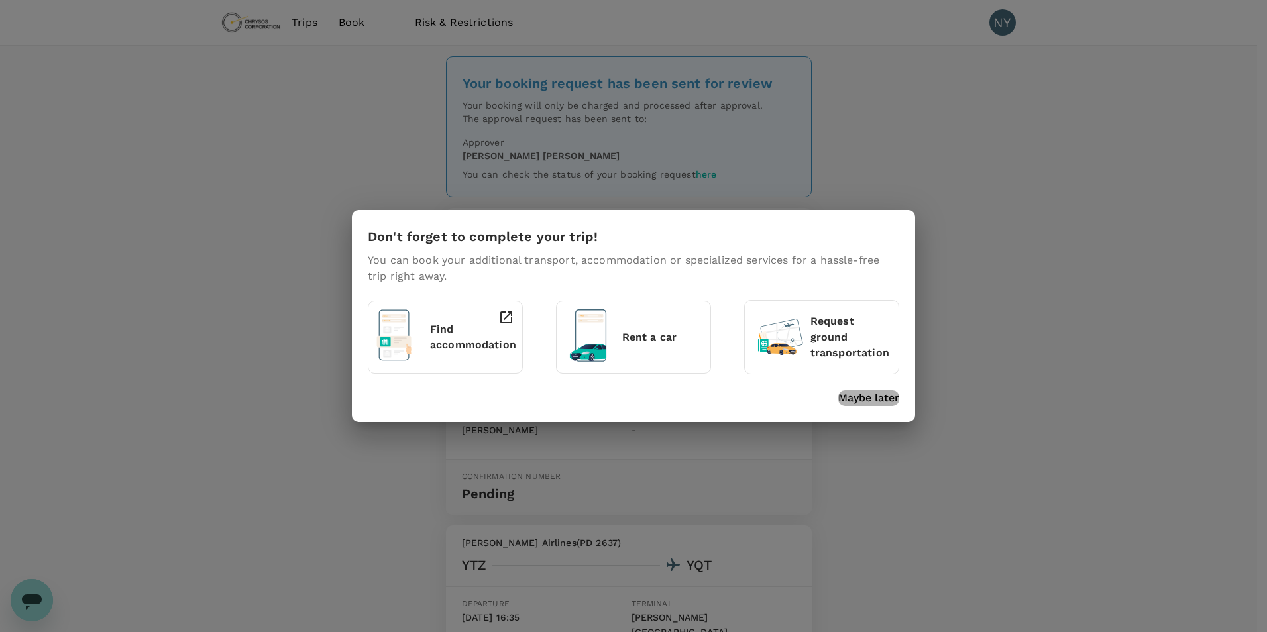
click at [869, 397] on p "Maybe later" at bounding box center [868, 398] width 61 height 16
